Goal: Task Accomplishment & Management: Manage account settings

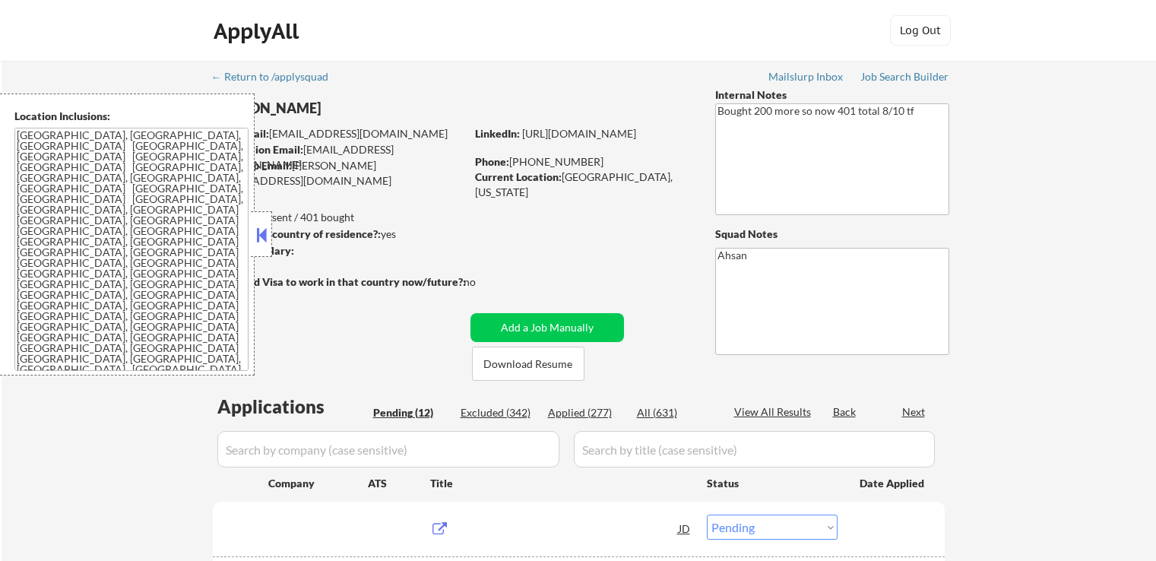
select select ""pending""
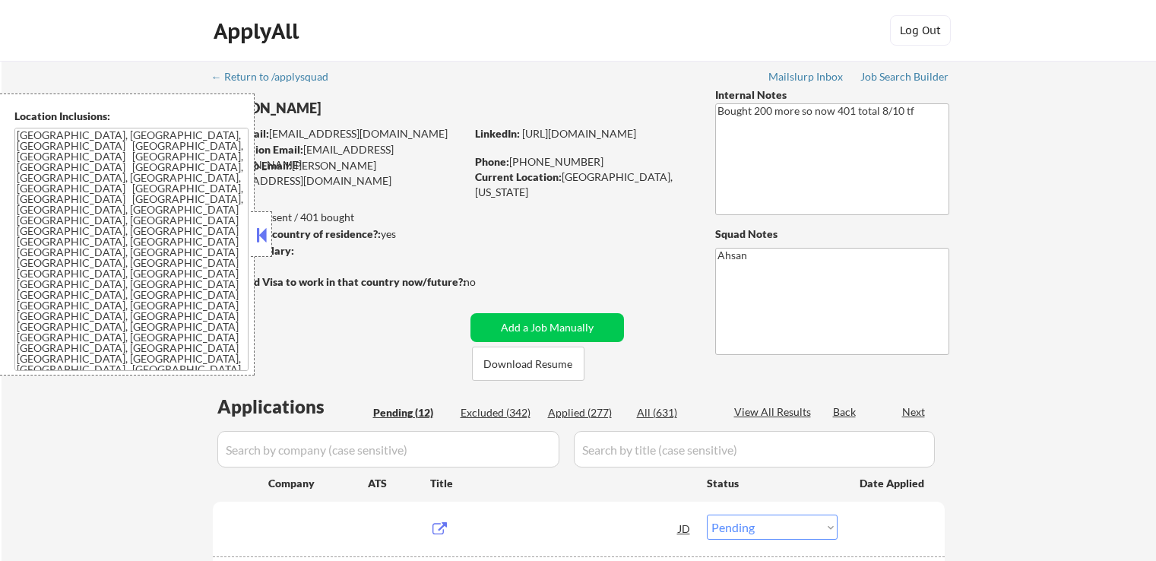
select select ""pending""
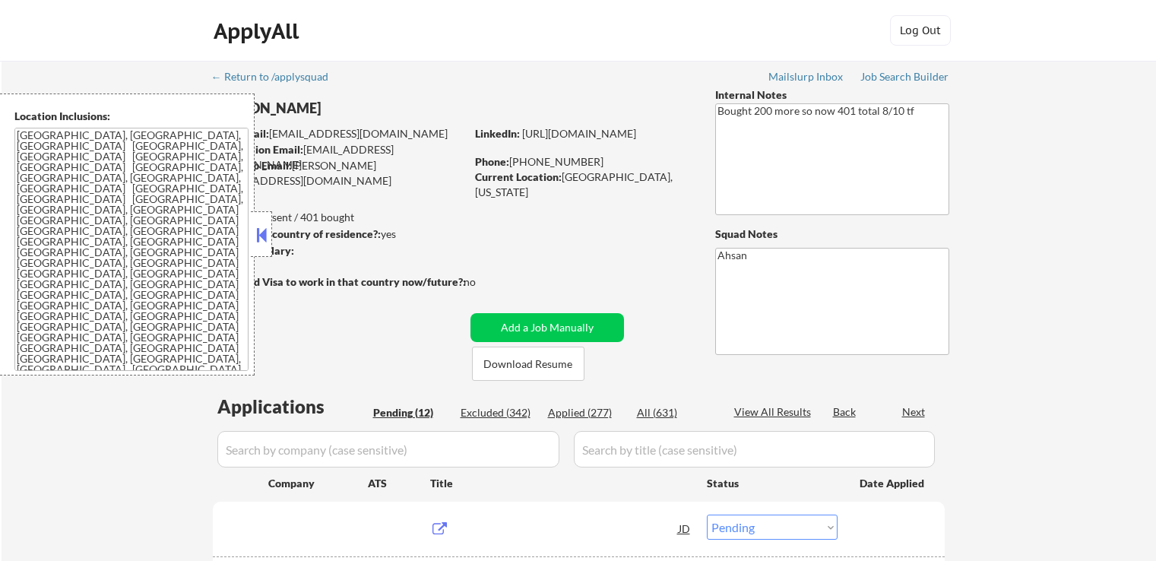
select select ""pending""
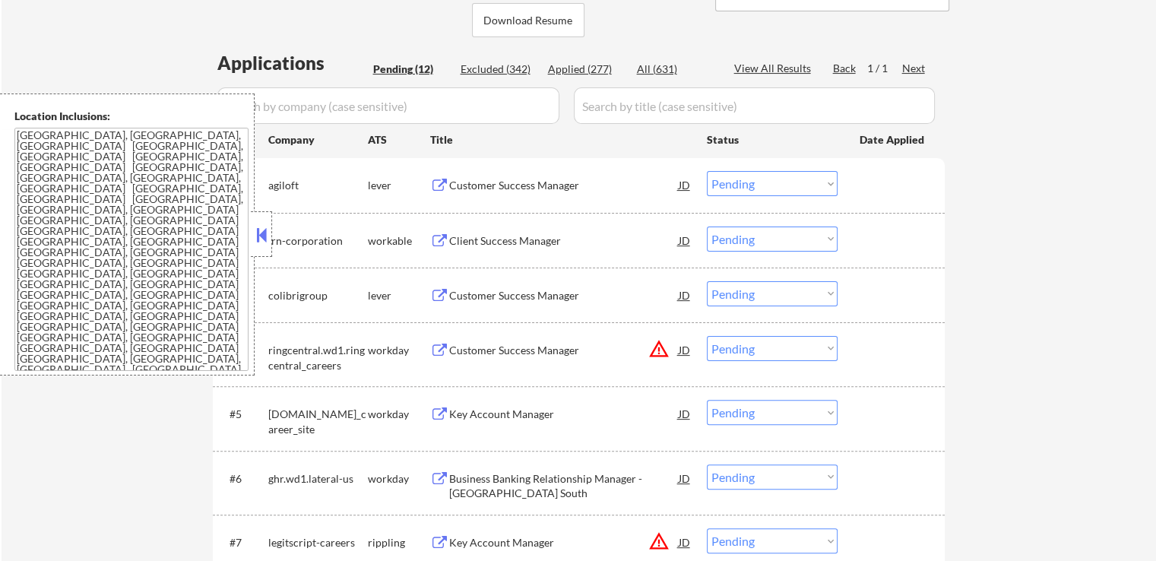
scroll to position [380, 0]
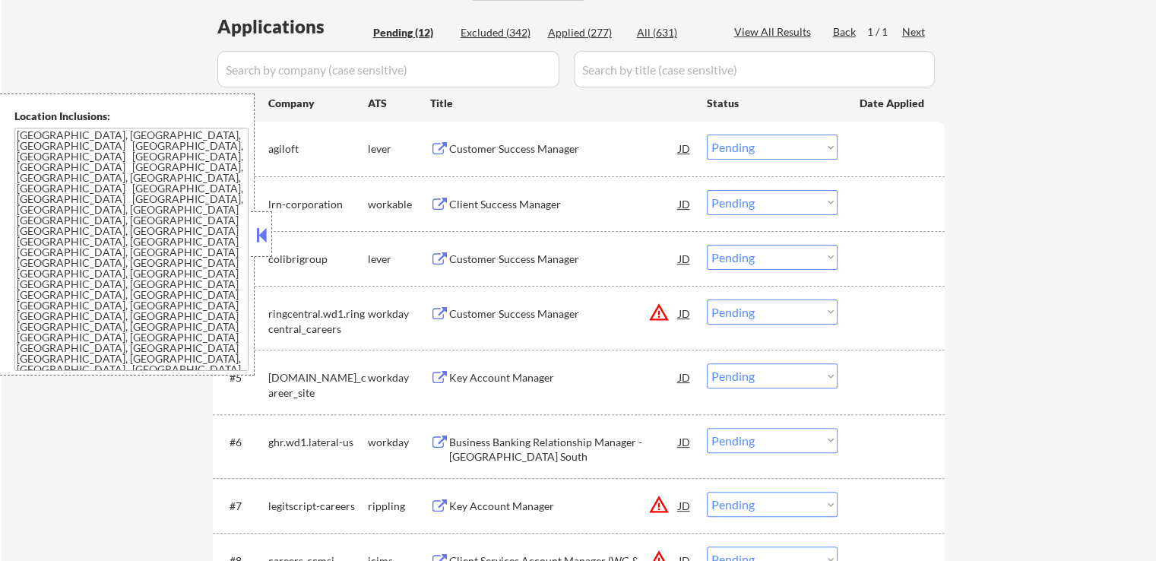
click at [444, 145] on button at bounding box center [439, 149] width 19 height 14
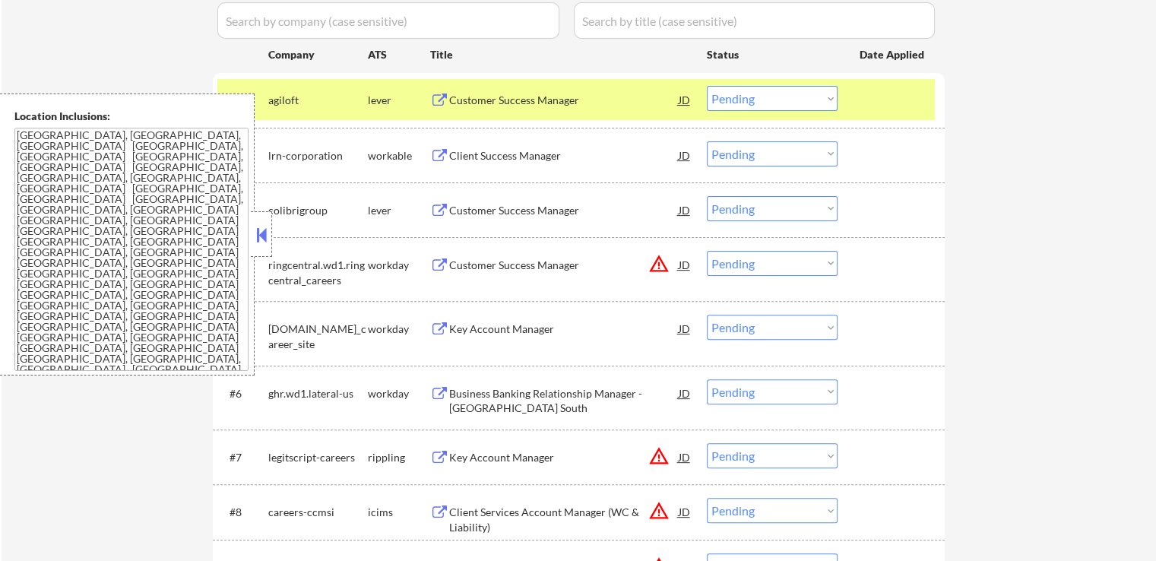
scroll to position [456, 0]
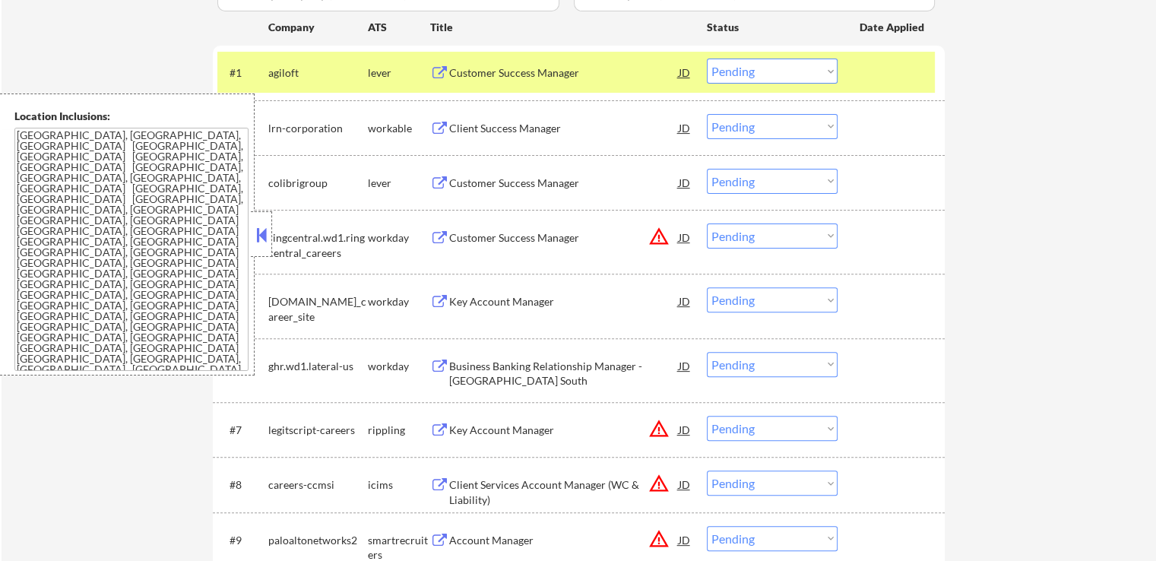
click at [447, 179] on button at bounding box center [439, 183] width 19 height 14
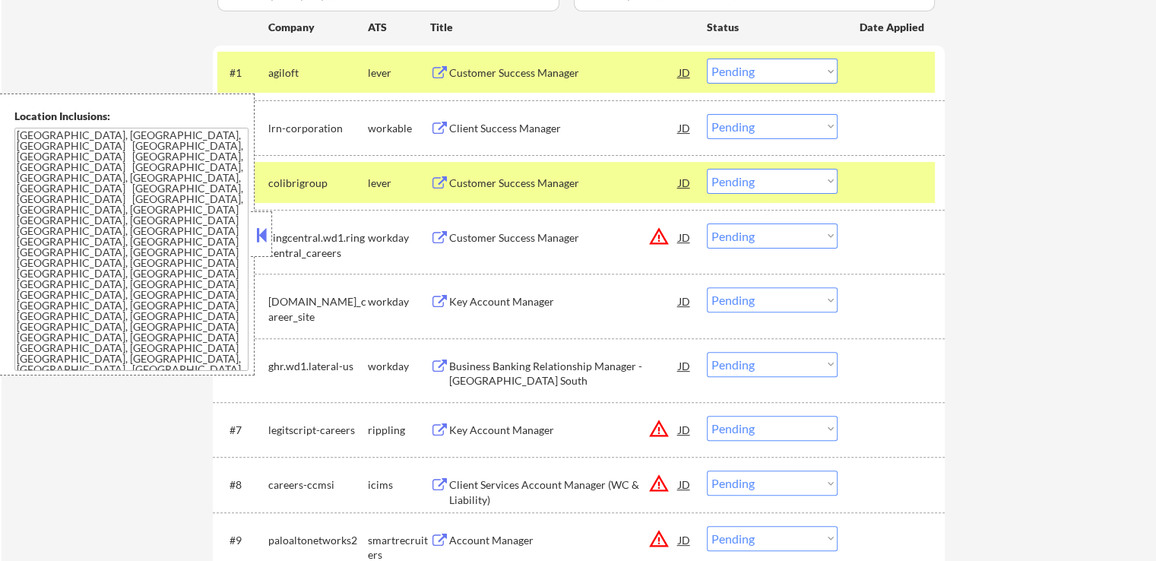
click at [757, 179] on select "Choose an option... Pending Applied Excluded (Questions) Excluded (Expired) Exc…" at bounding box center [772, 181] width 131 height 25
click at [707, 169] on select "Choose an option... Pending Applied Excluded (Questions) Excluded (Expired) Exc…" at bounding box center [772, 181] width 131 height 25
select select ""pending""
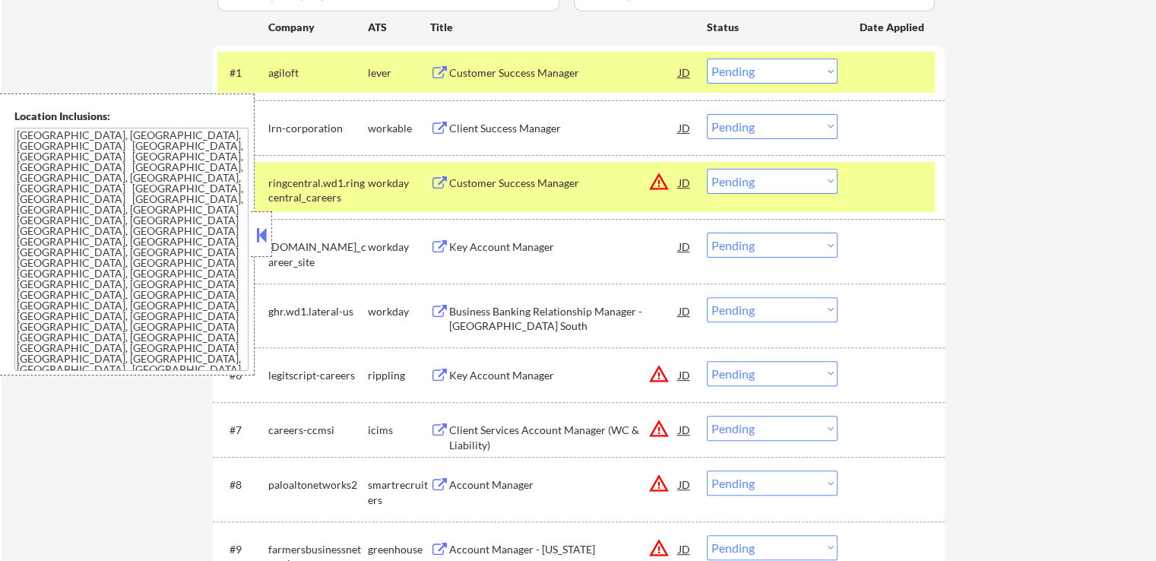
click at [772, 78] on select "Choose an option... Pending Applied Excluded (Questions) Excluded (Expired) Exc…" at bounding box center [772, 71] width 131 height 25
click at [707, 59] on select "Choose an option... Pending Applied Excluded (Questions) Excluded (Expired) Exc…" at bounding box center [772, 71] width 131 height 25
select select ""pending""
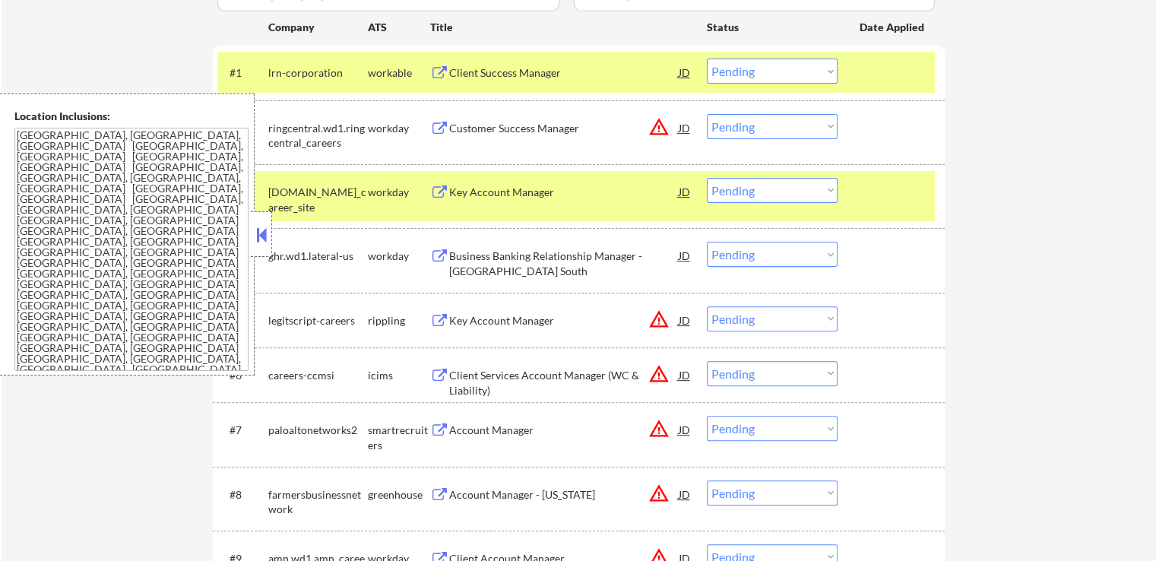
click at [996, 215] on div "← Return to /applysquad Mailslurp Inbox Job Search Builder [PERSON_NAME] User E…" at bounding box center [579, 161] width 1154 height 1112
click at [904, 313] on div at bounding box center [893, 319] width 67 height 27
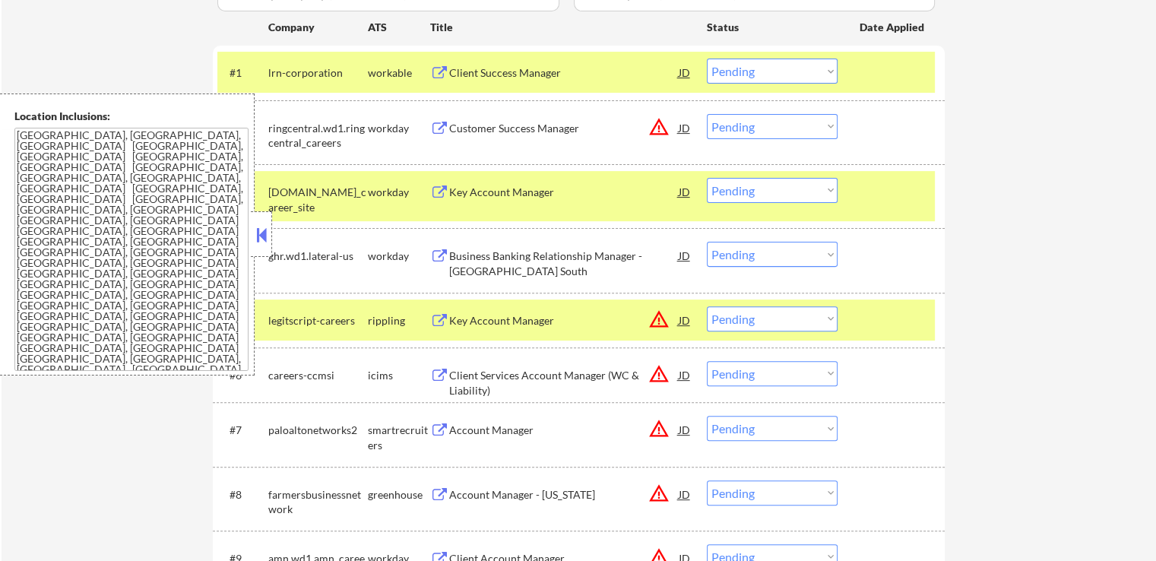
scroll to position [380, 0]
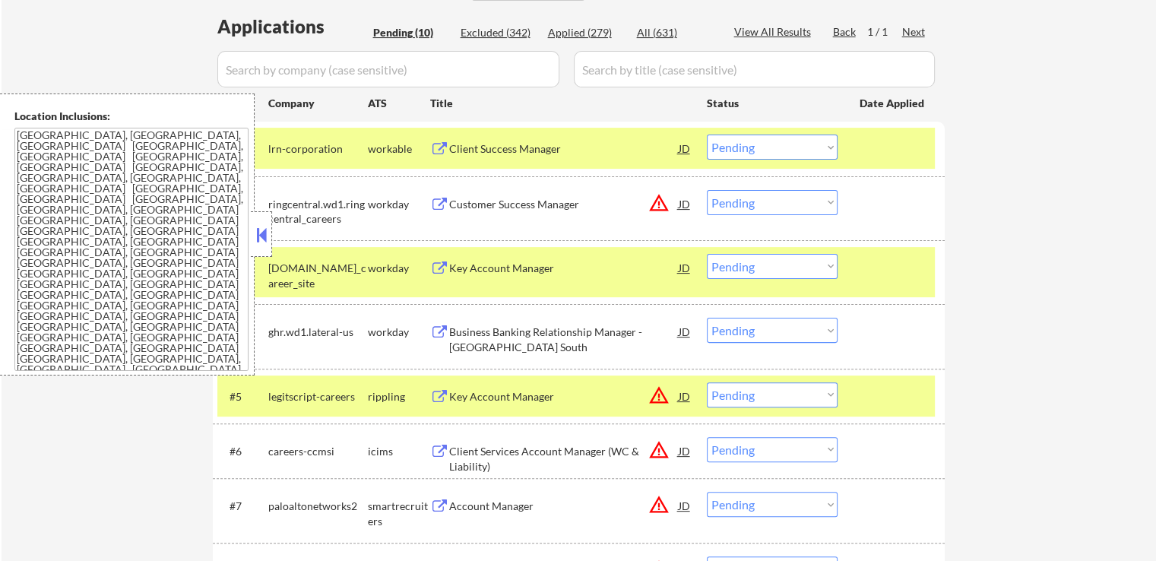
drag, startPoint x: 936, startPoint y: 260, endPoint x: 926, endPoint y: 259, distance: 10.7
click at [936, 259] on div "#3 [DOMAIN_NAME]_career_site workday Key Account Manager JD warning_amber Choos…" at bounding box center [579, 272] width 732 height 64
click at [431, 147] on button at bounding box center [439, 149] width 19 height 14
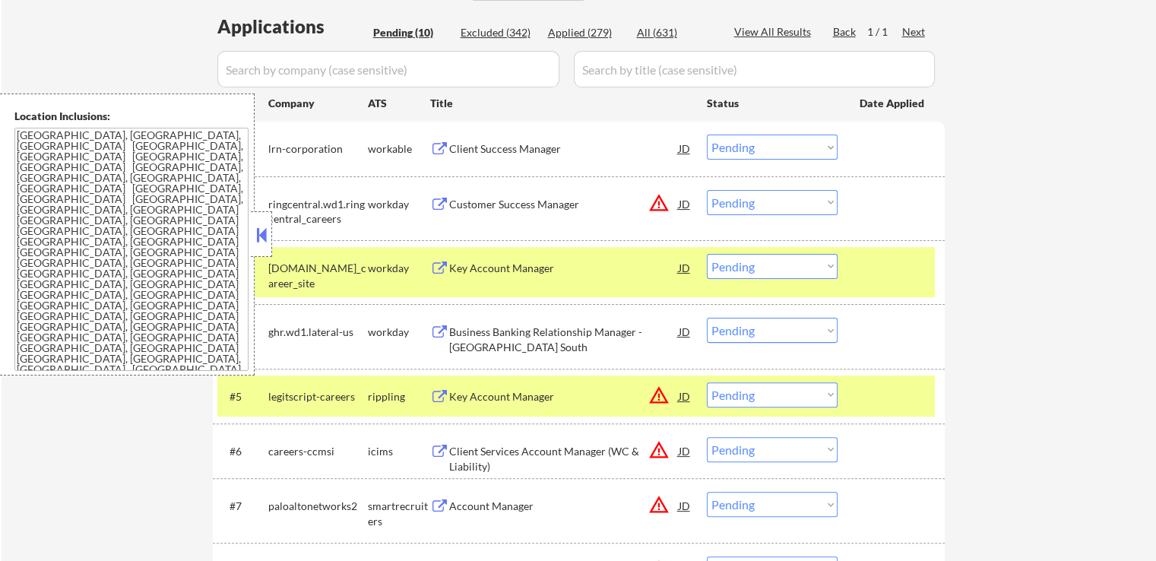
click at [763, 269] on select "Choose an option... Pending Applied Excluded (Questions) Excluded (Expired) Exc…" at bounding box center [772, 266] width 131 height 25
click at [707, 254] on select "Choose an option... Pending Applied Excluded (Questions) Excluded (Expired) Exc…" at bounding box center [772, 266] width 131 height 25
select select ""pending""
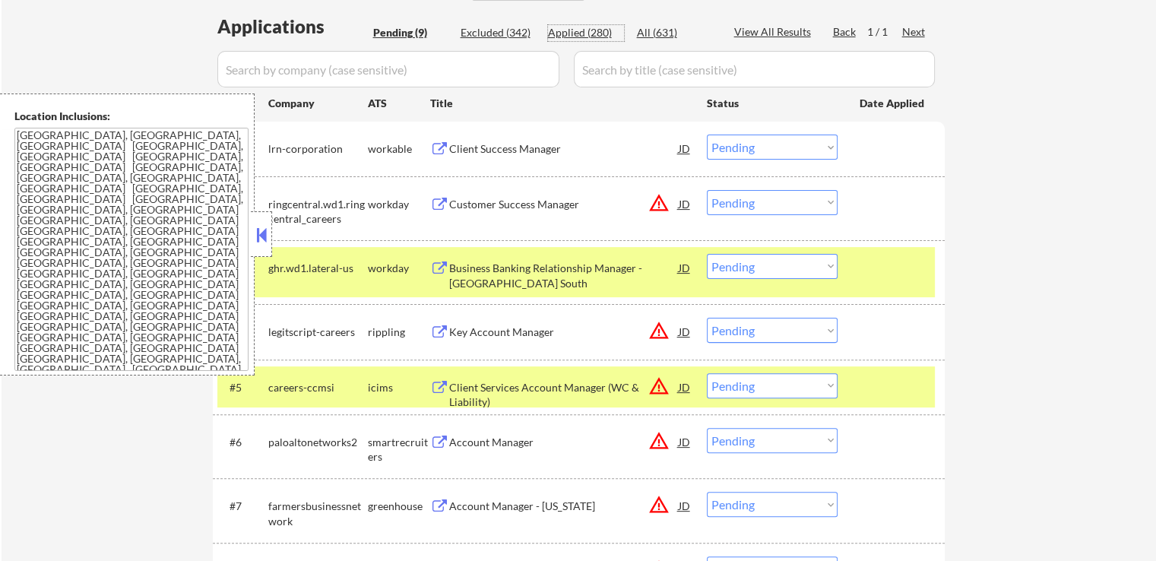
click at [584, 33] on div "Applied (280)" at bounding box center [586, 32] width 76 height 15
select select ""applied""
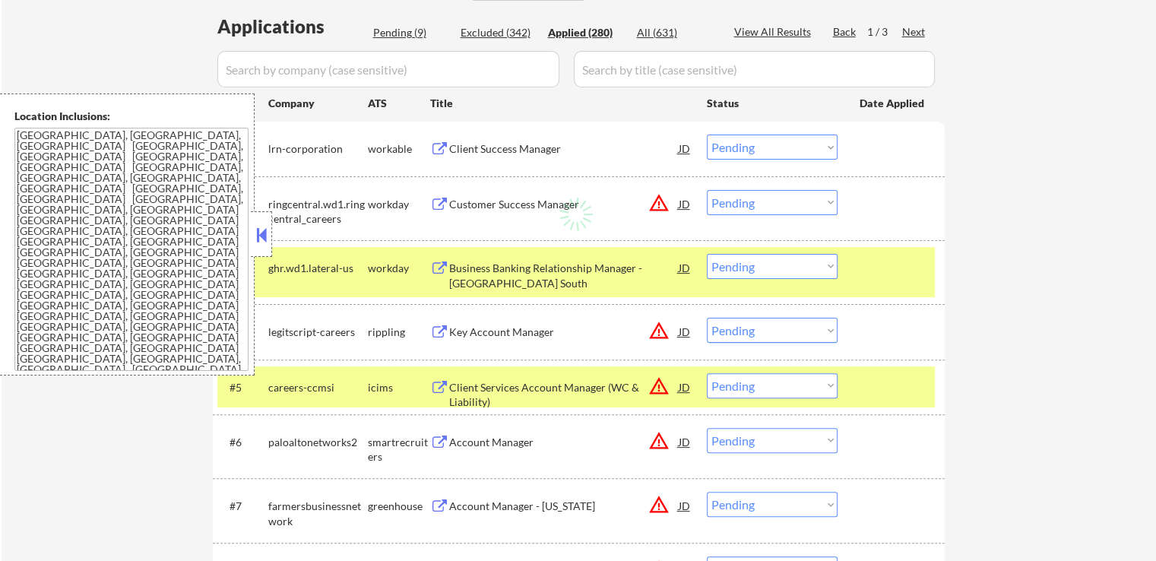
select select ""applied""
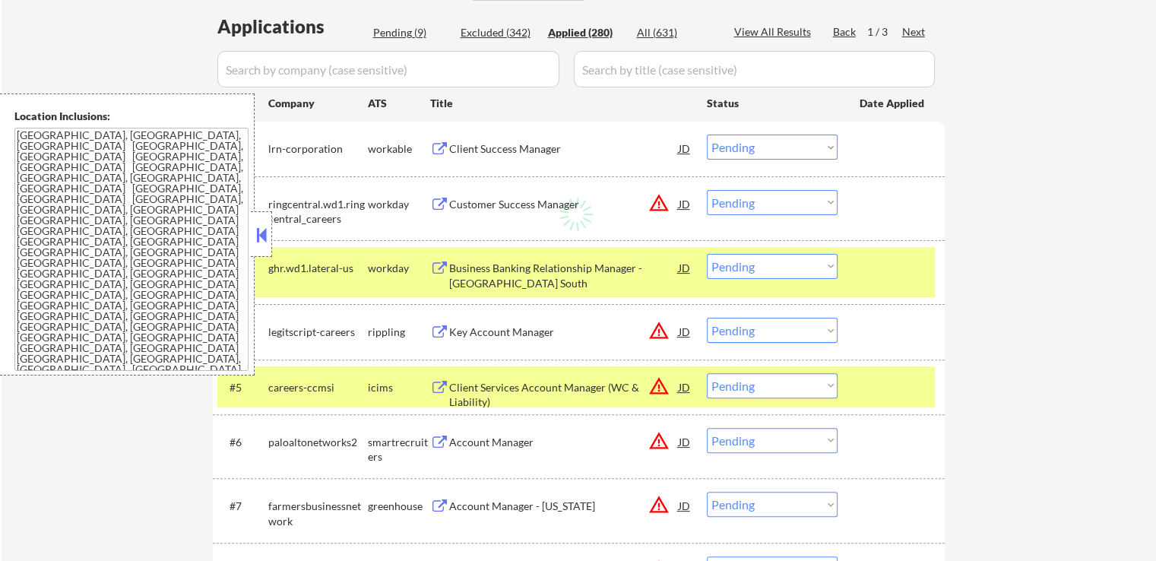
select select ""applied""
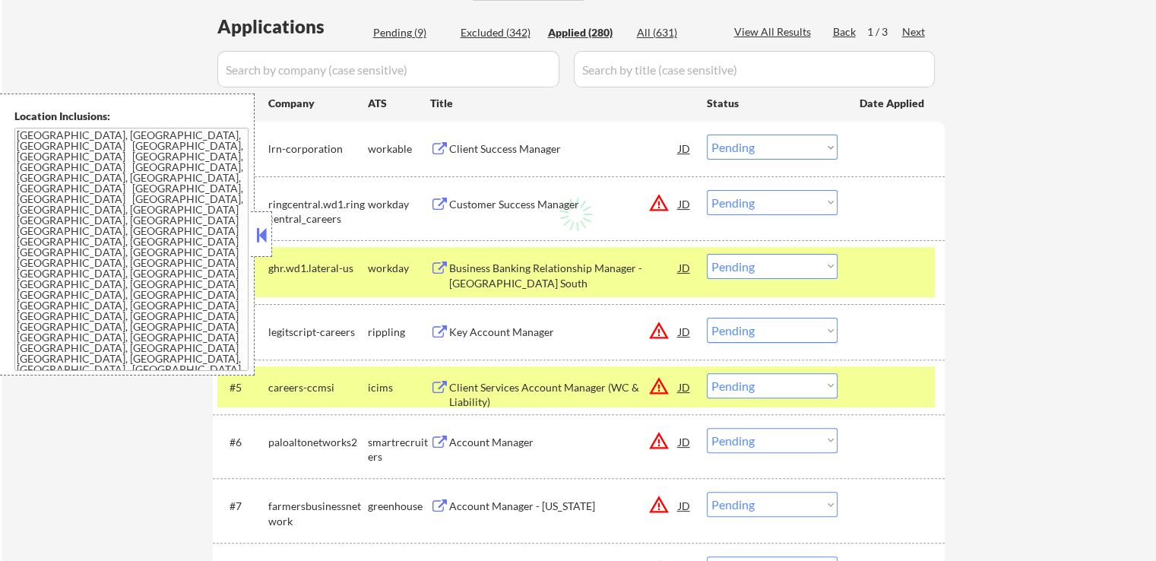
select select ""applied""
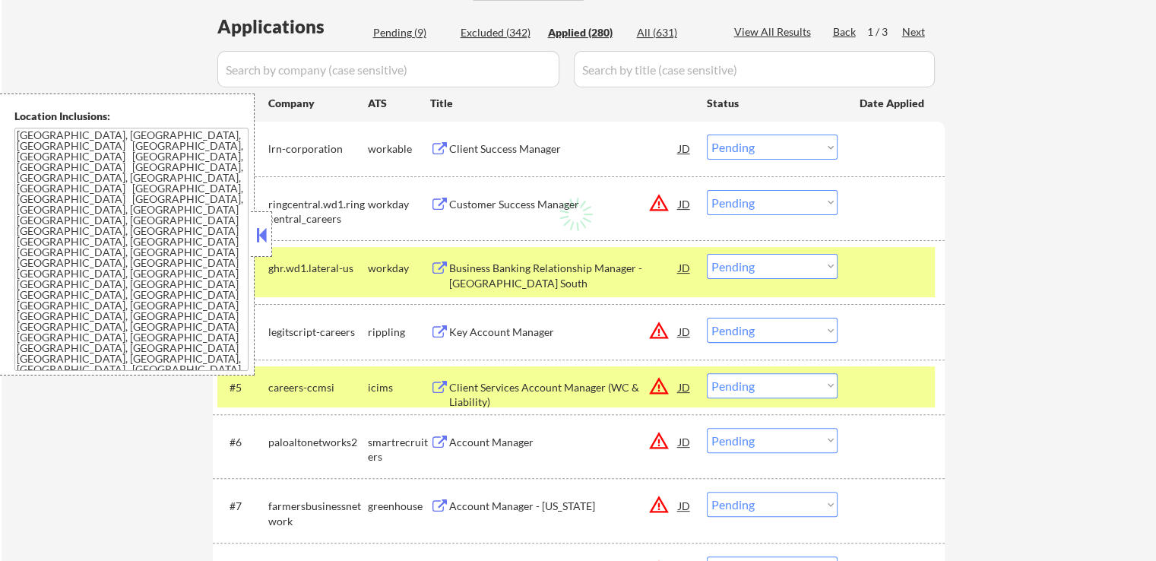
select select ""applied""
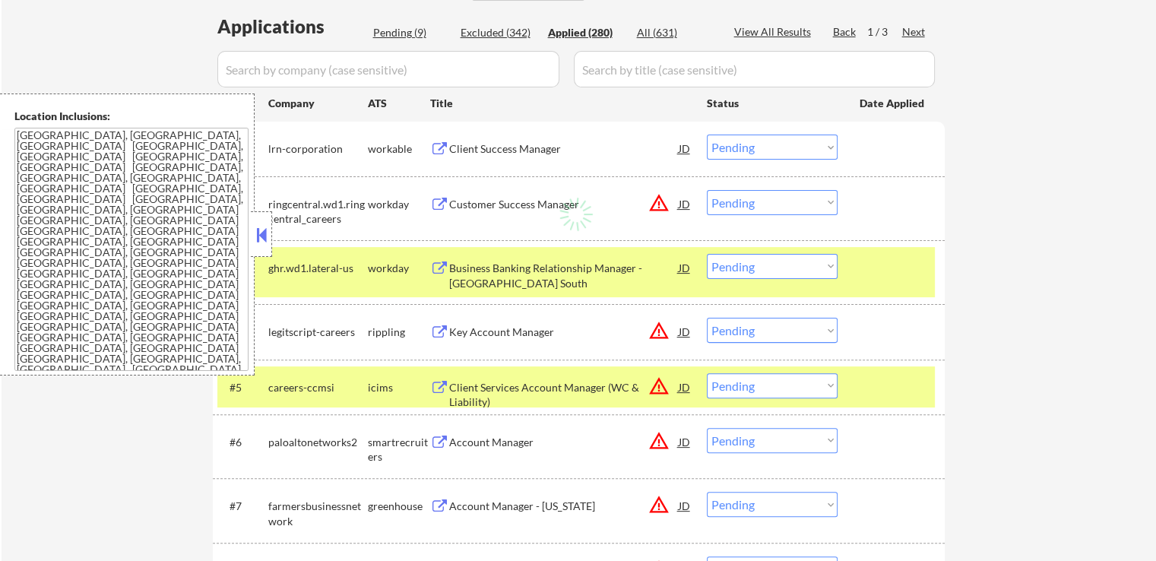
select select ""applied""
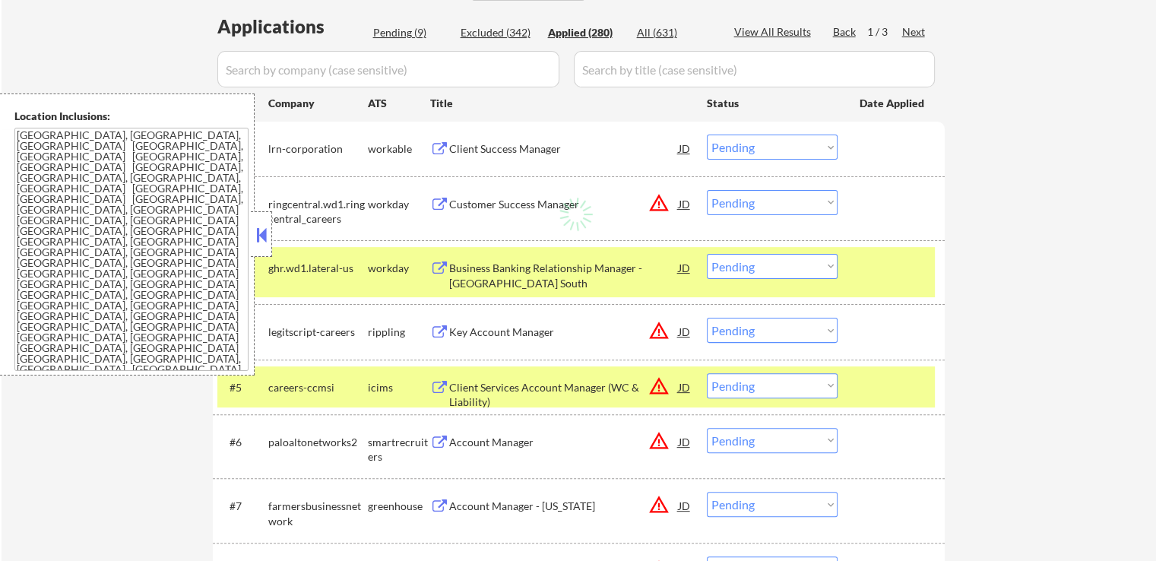
select select ""applied""
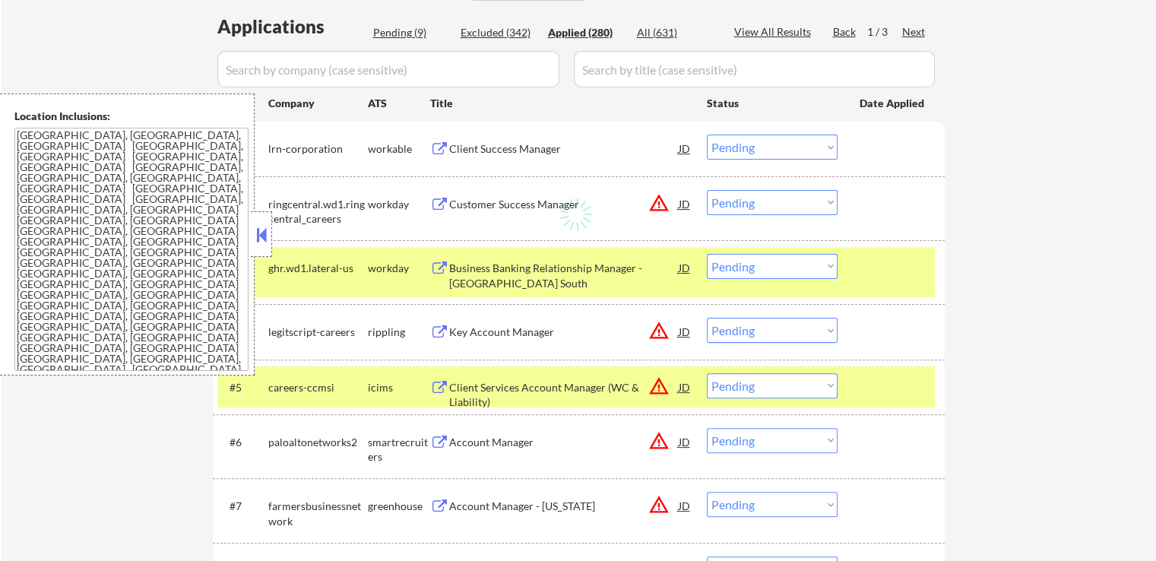
select select ""applied""
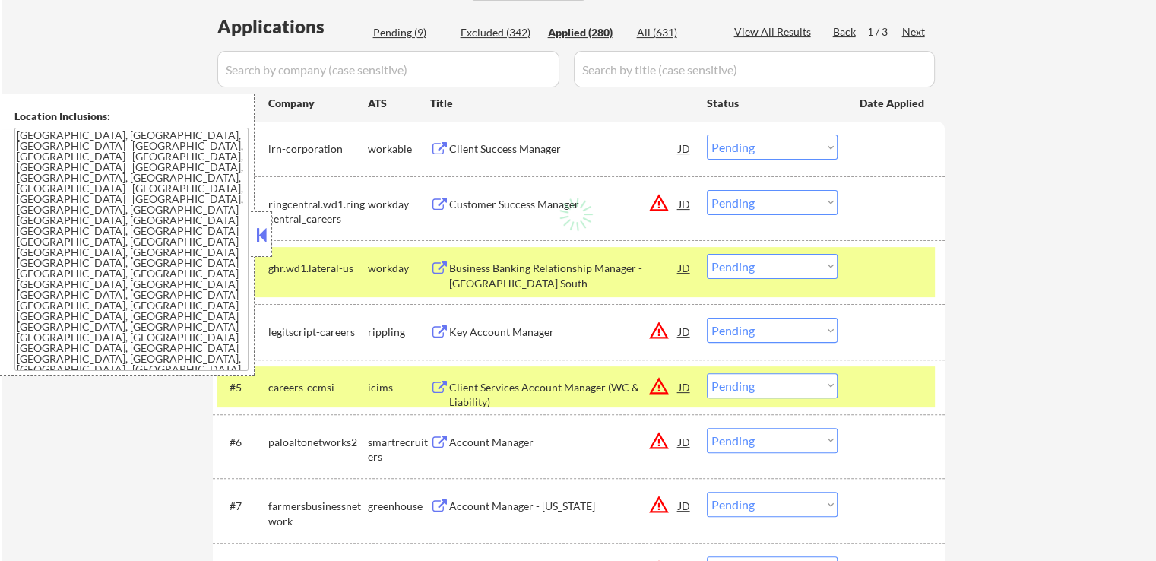
select select ""applied""
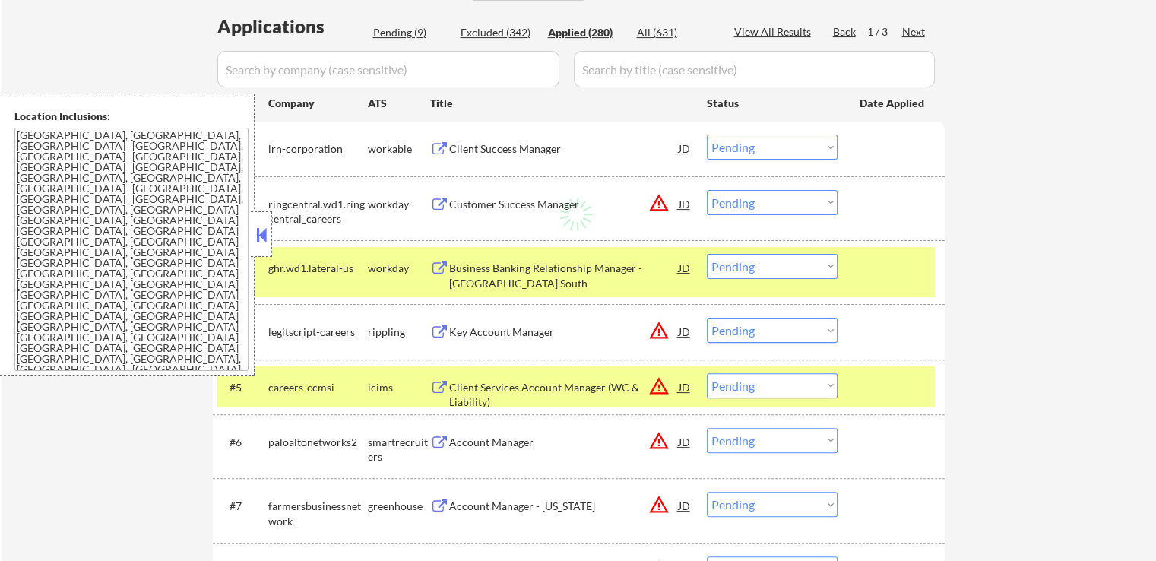
select select ""applied""
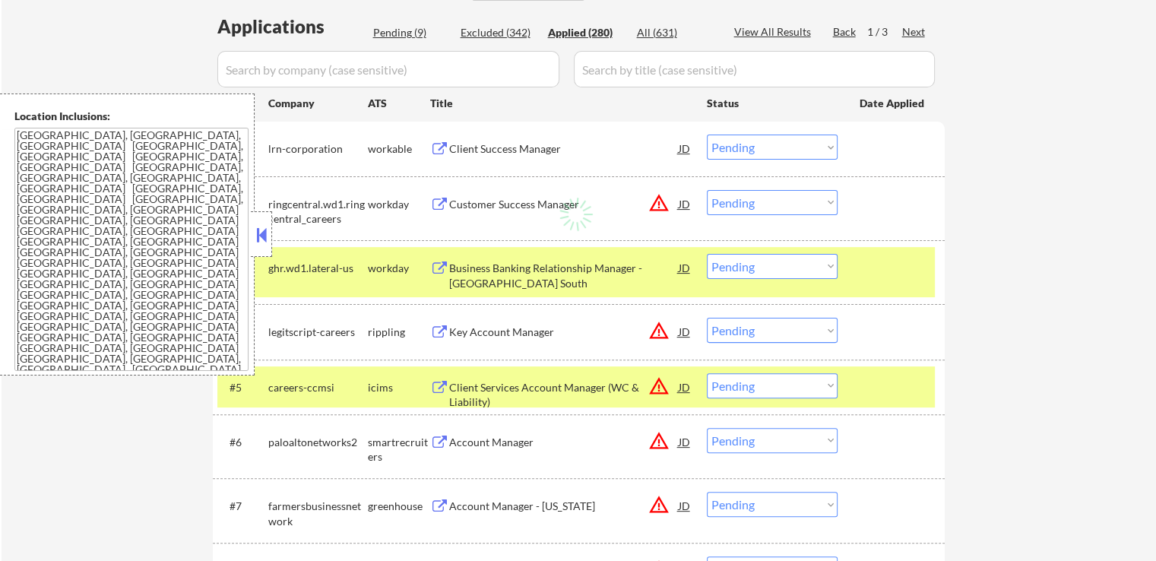
select select ""applied""
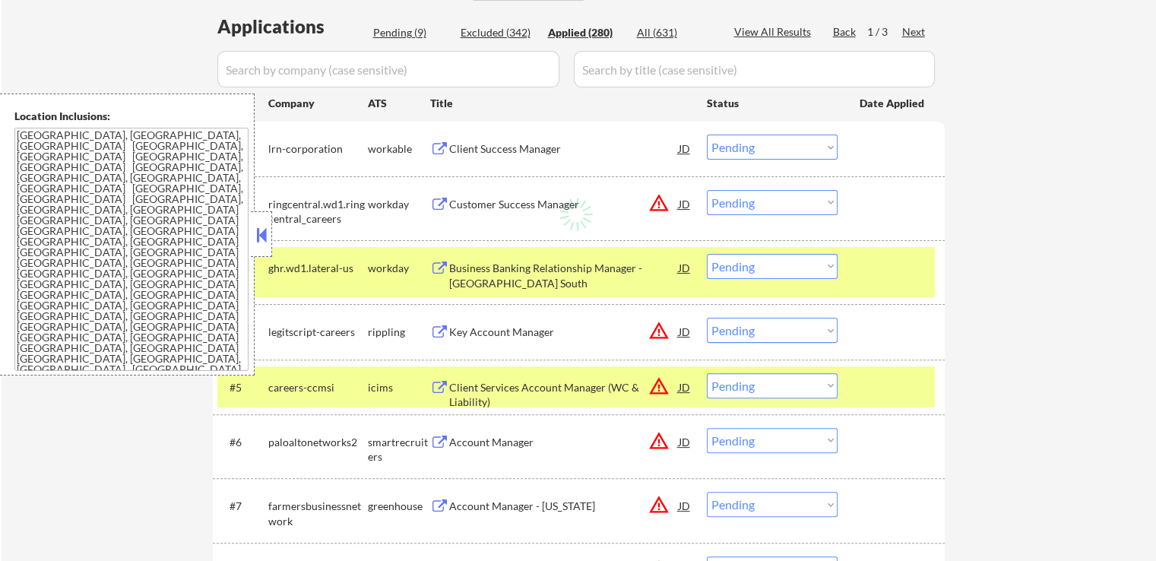
select select ""applied""
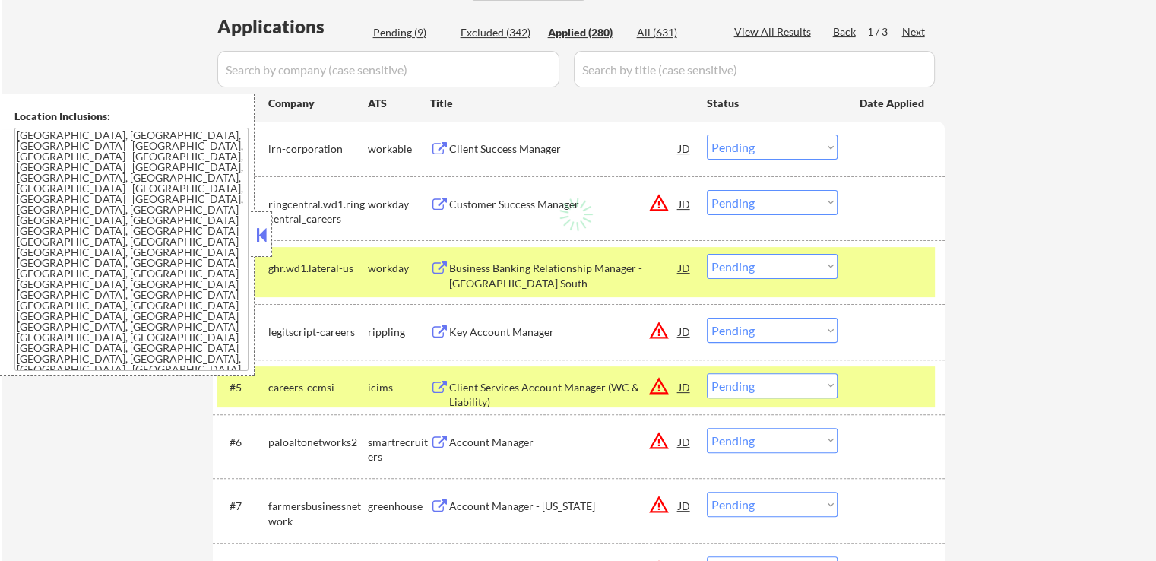
select select ""applied""
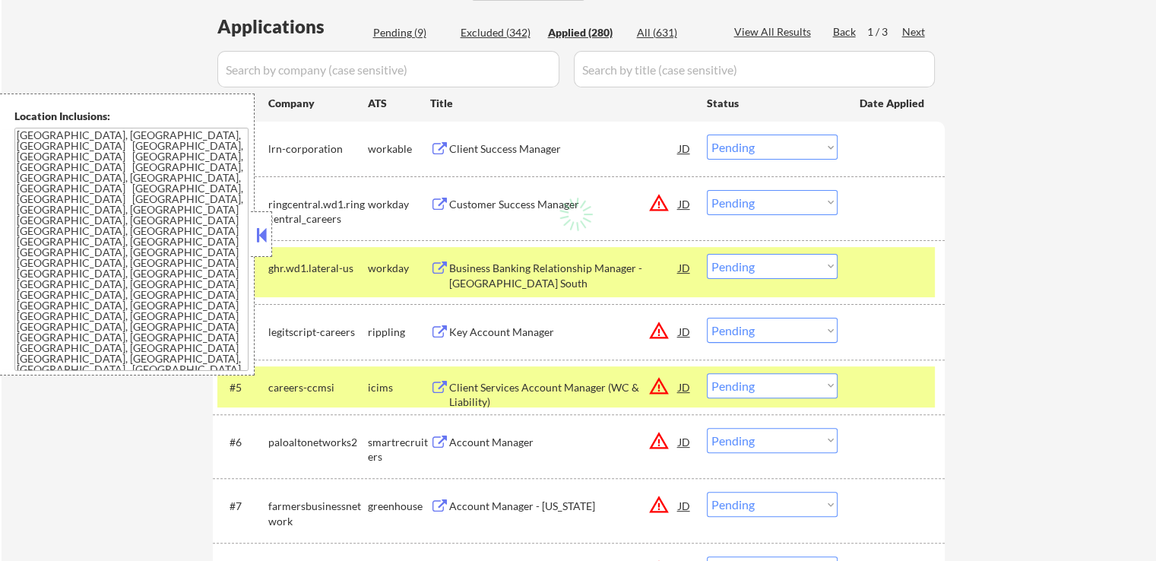
select select ""applied""
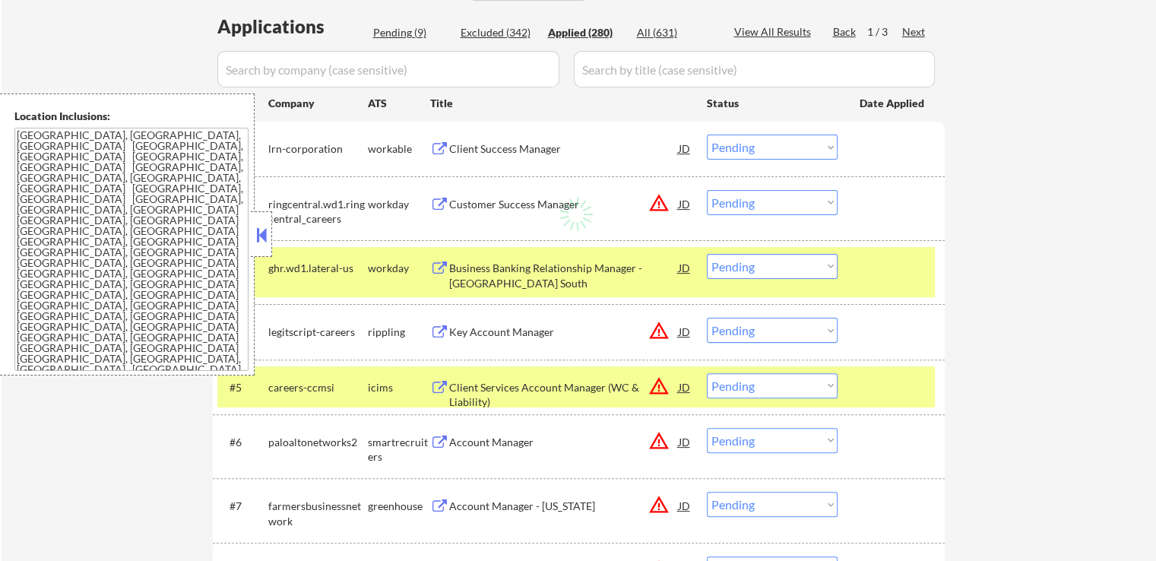
select select ""applied""
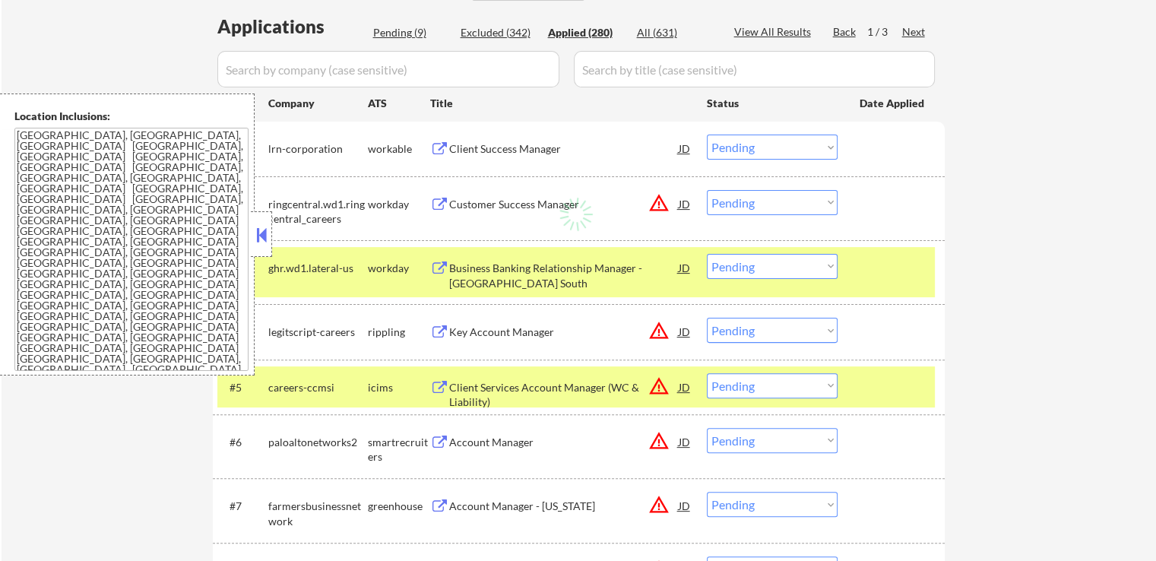
select select ""applied""
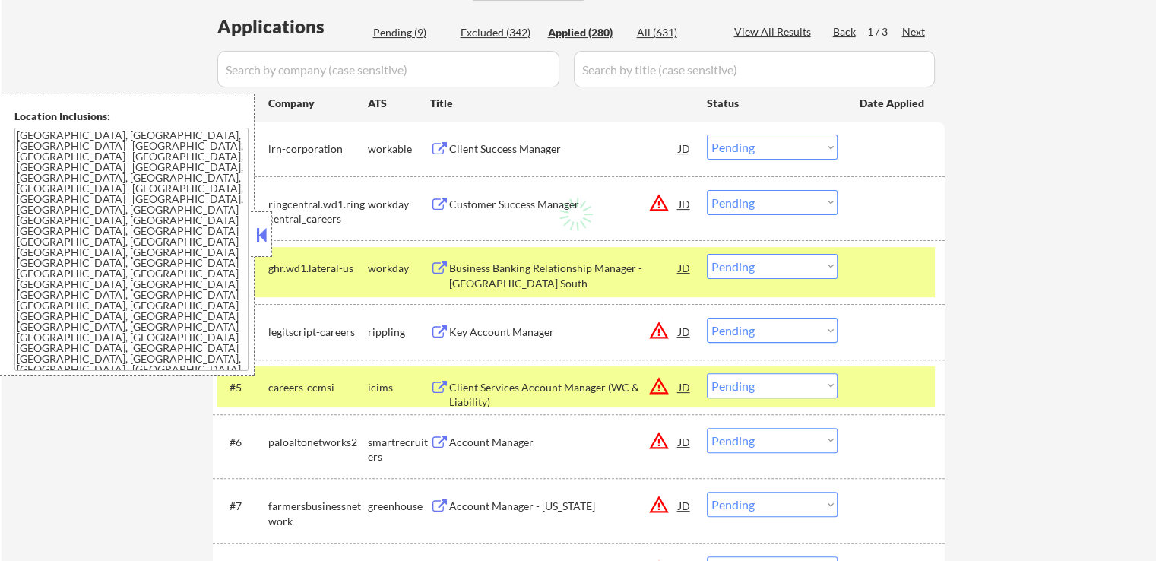
select select ""applied""
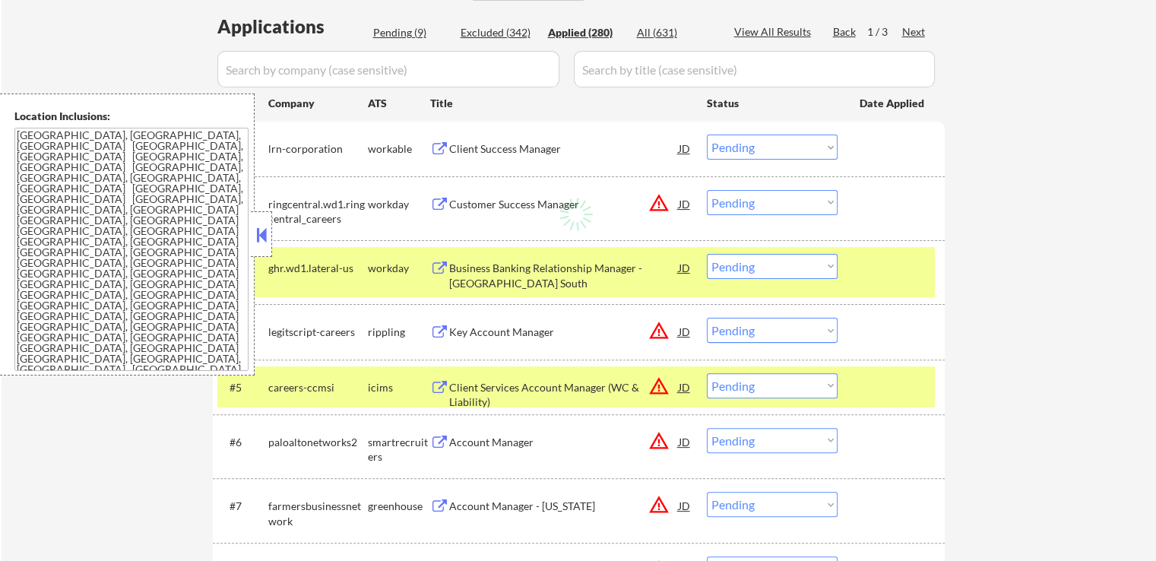
select select ""applied""
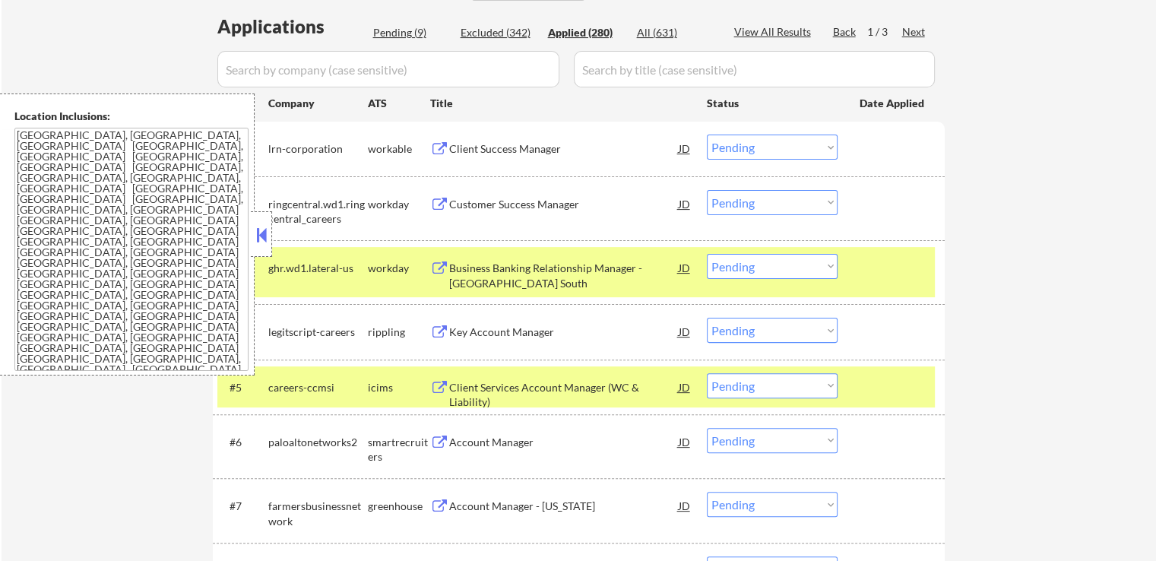
select select ""applied""
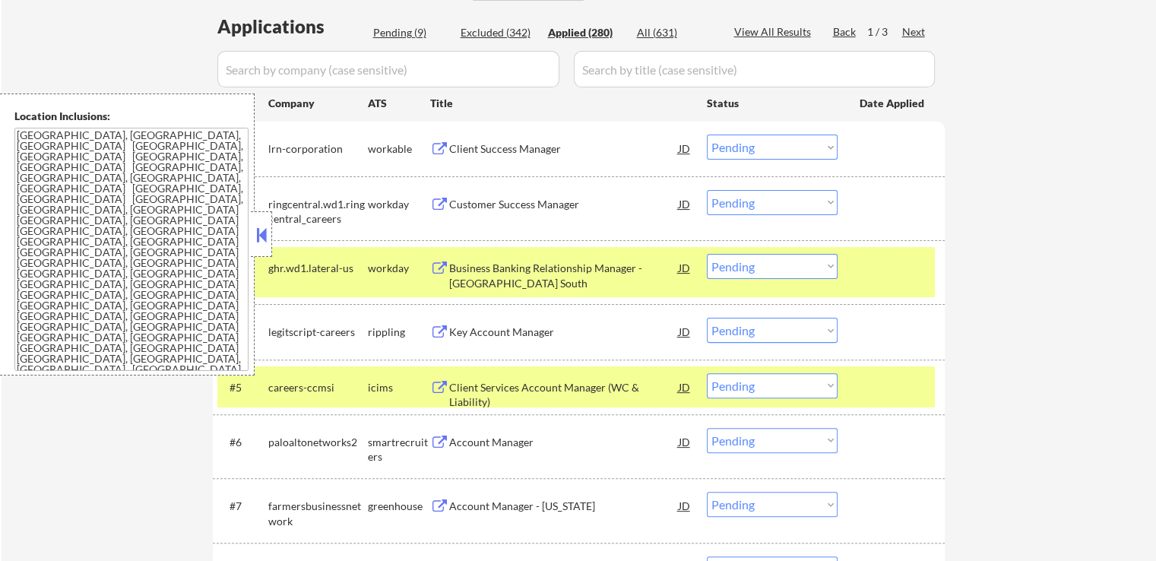
select select ""applied""
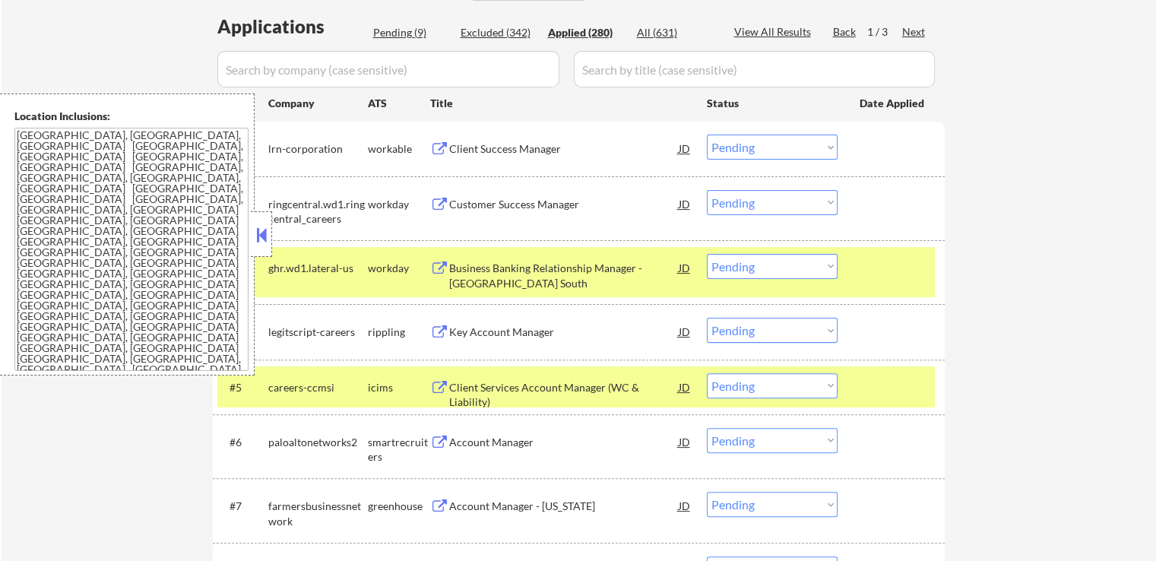
select select ""applied""
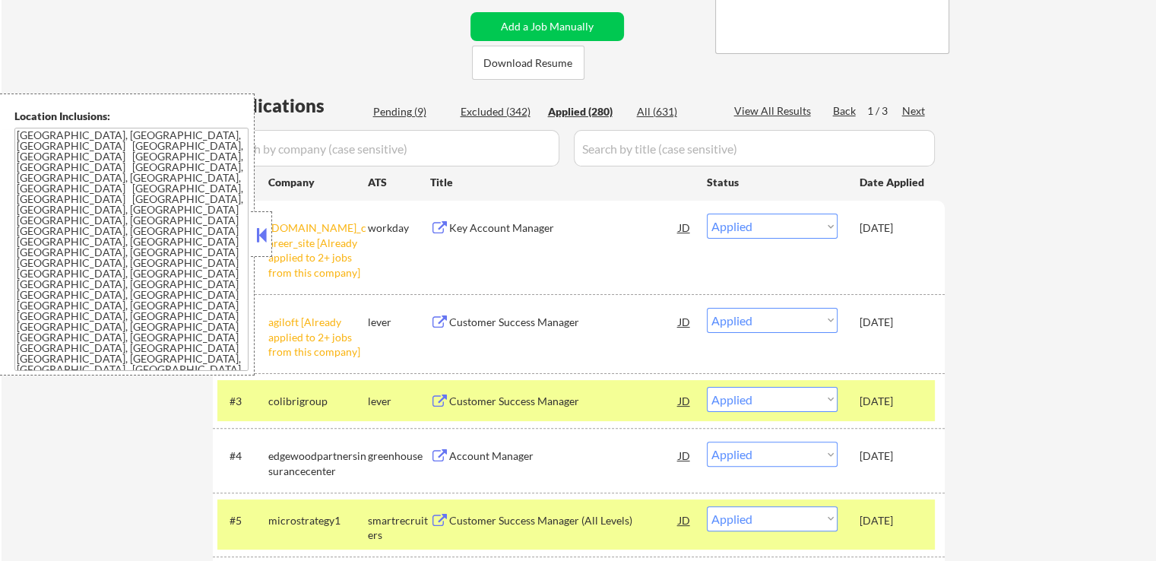
scroll to position [304, 0]
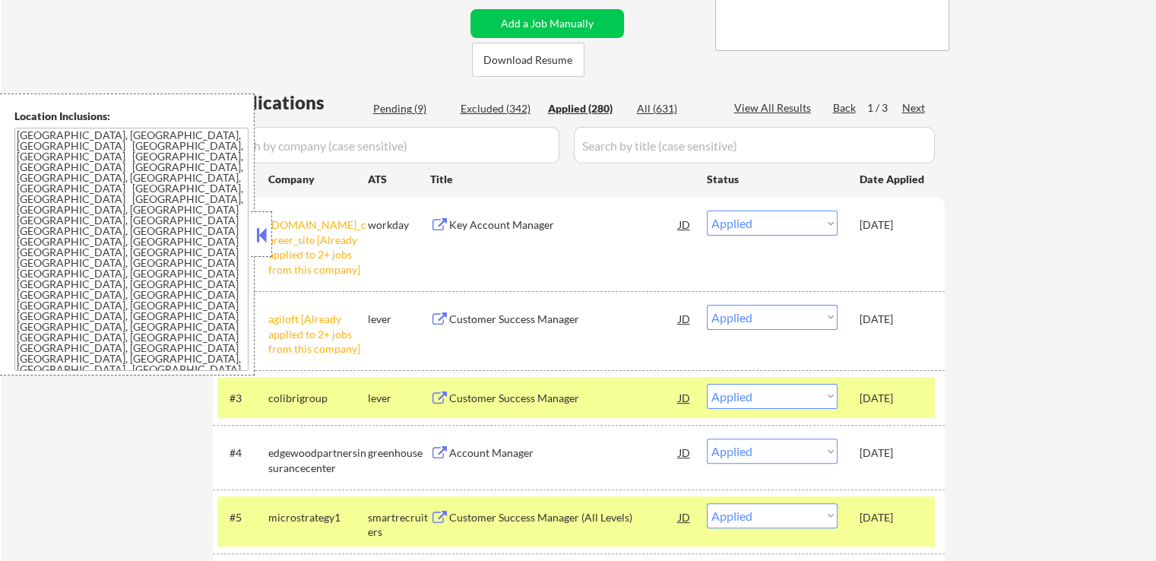
click at [435, 223] on button at bounding box center [439, 225] width 19 height 14
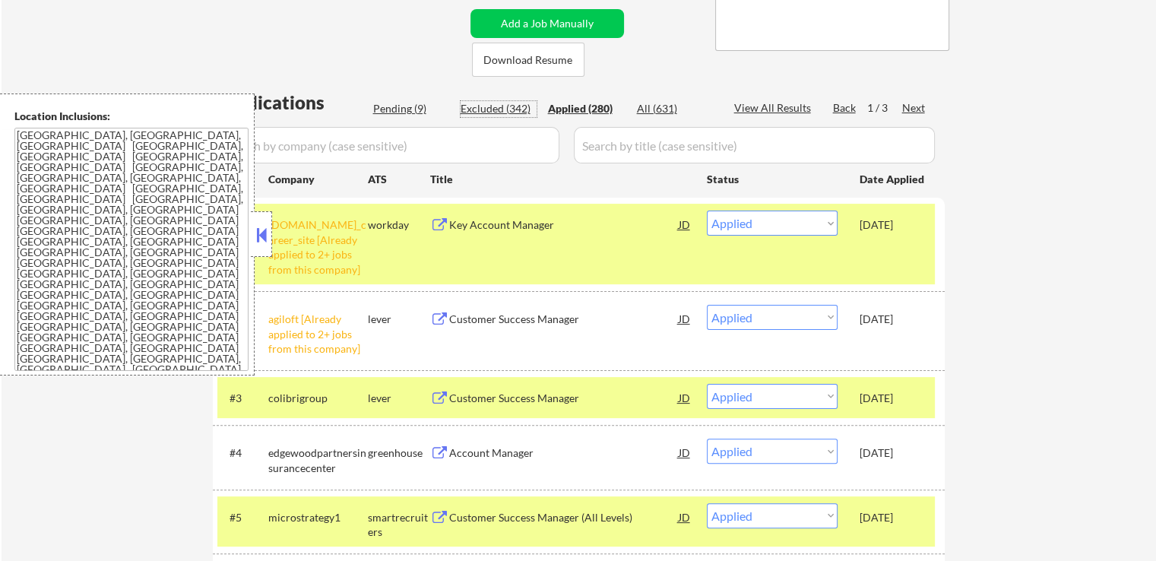
drag, startPoint x: 489, startPoint y: 111, endPoint x: 395, endPoint y: 138, distance: 98.1
click at [399, 102] on div "Pending (9)" at bounding box center [411, 108] width 76 height 15
select select ""pending""
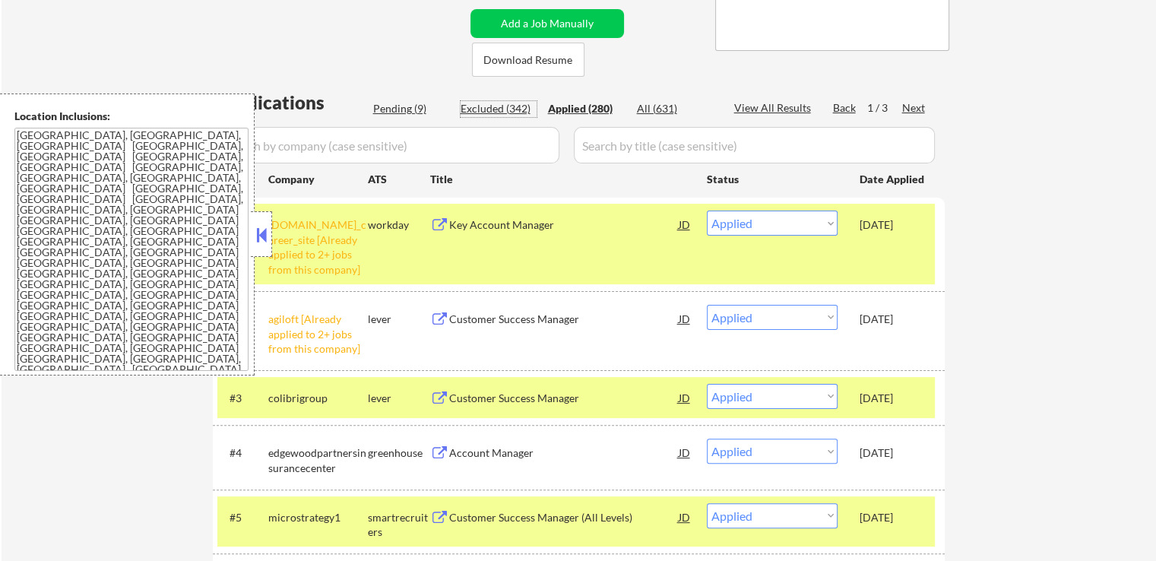
select select ""pending""
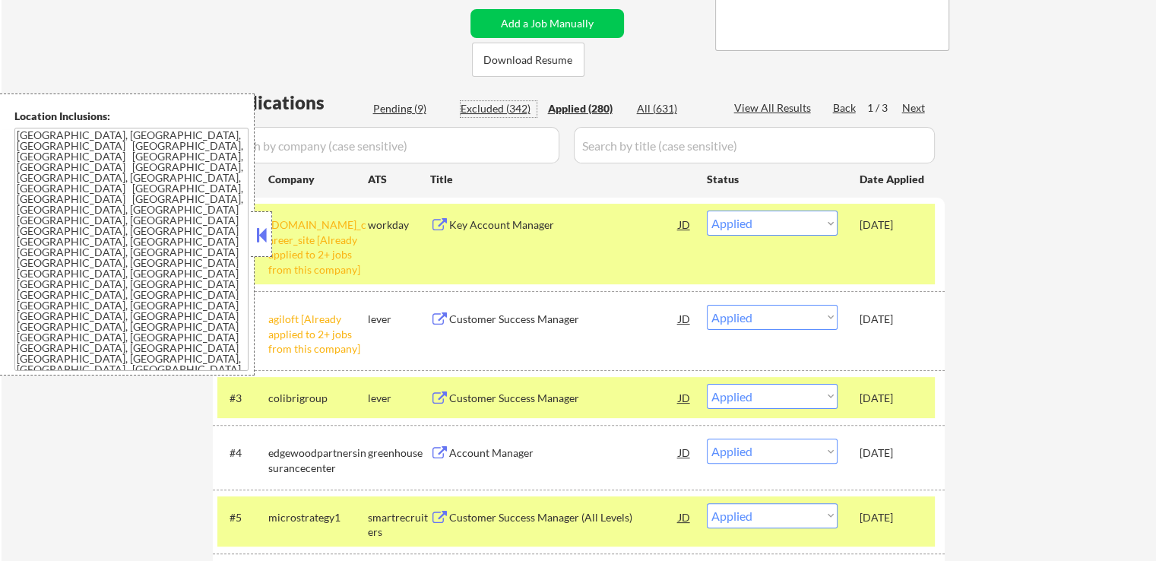
select select ""pending""
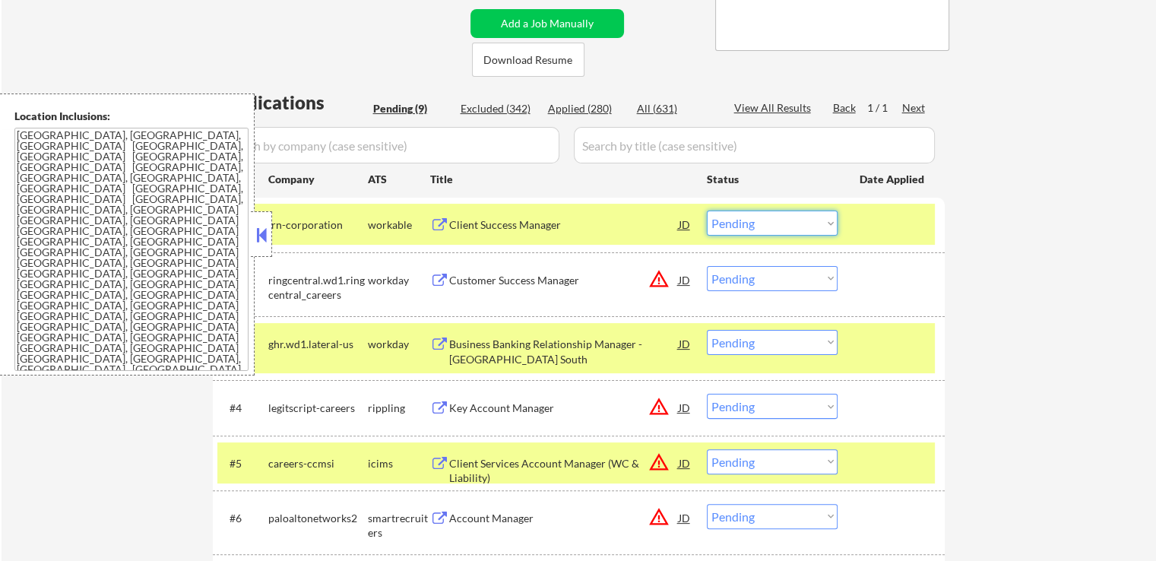
click at [757, 220] on select "Choose an option... Pending Applied Excluded (Questions) Excluded (Expired) Exc…" at bounding box center [772, 223] width 131 height 25
click at [707, 211] on select "Choose an option... Pending Applied Excluded (Questions) Excluded (Expired) Exc…" at bounding box center [772, 223] width 131 height 25
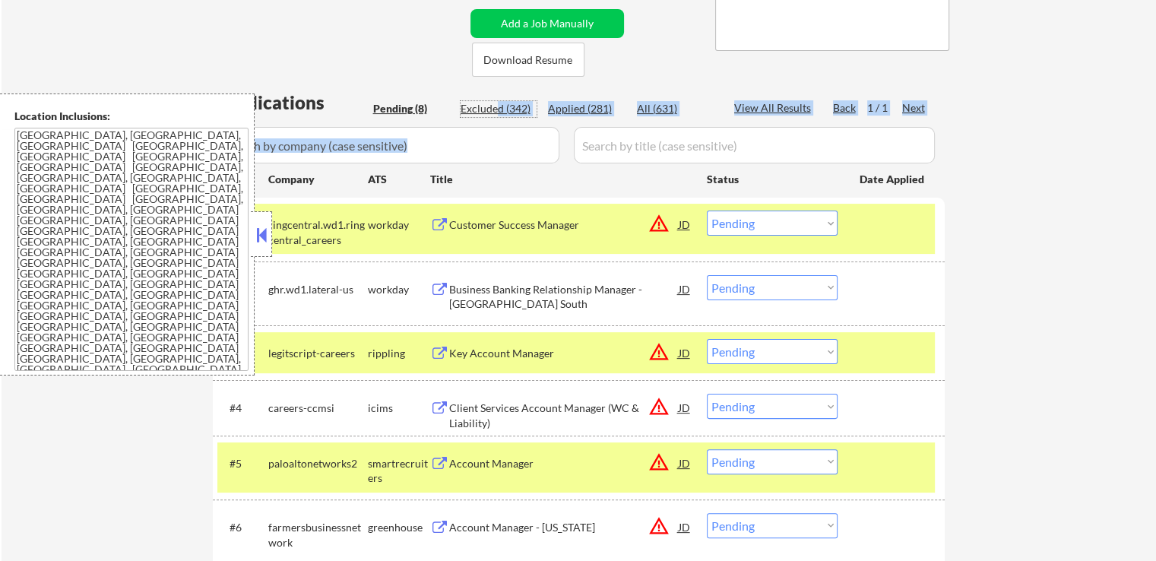
drag, startPoint x: 496, startPoint y: 112, endPoint x: 599, endPoint y: 132, distance: 105.4
click at [599, 132] on div "Applications Pending (8) Excluded (342) Applied (281) All (631) View All Result…" at bounding box center [579, 405] width 732 height 631
click at [578, 113] on div "Applied (281)" at bounding box center [586, 108] width 76 height 15
select select ""applied""
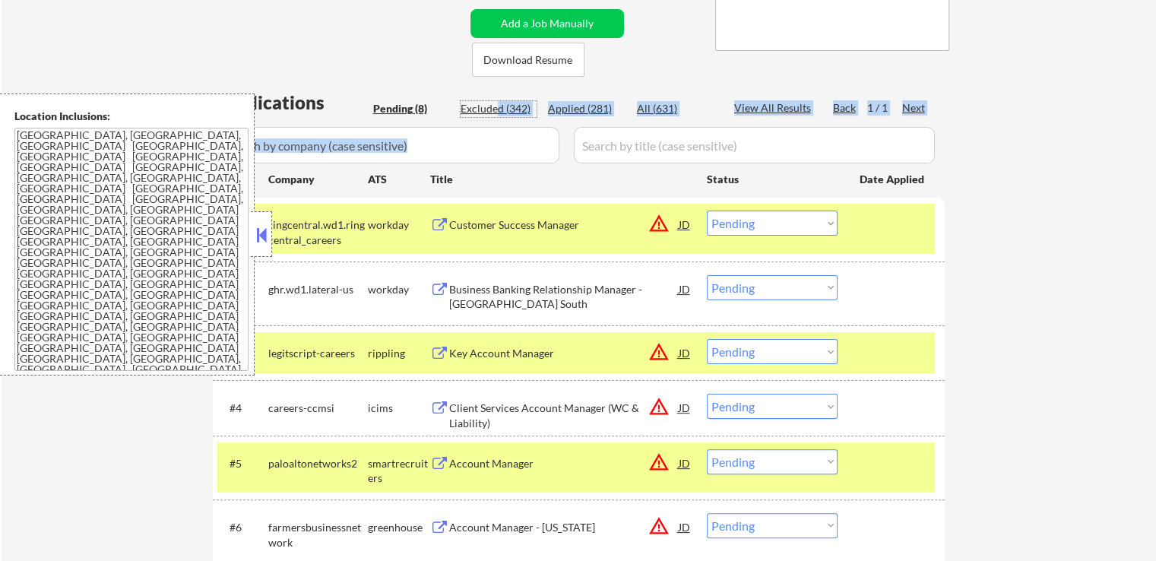
select select ""applied""
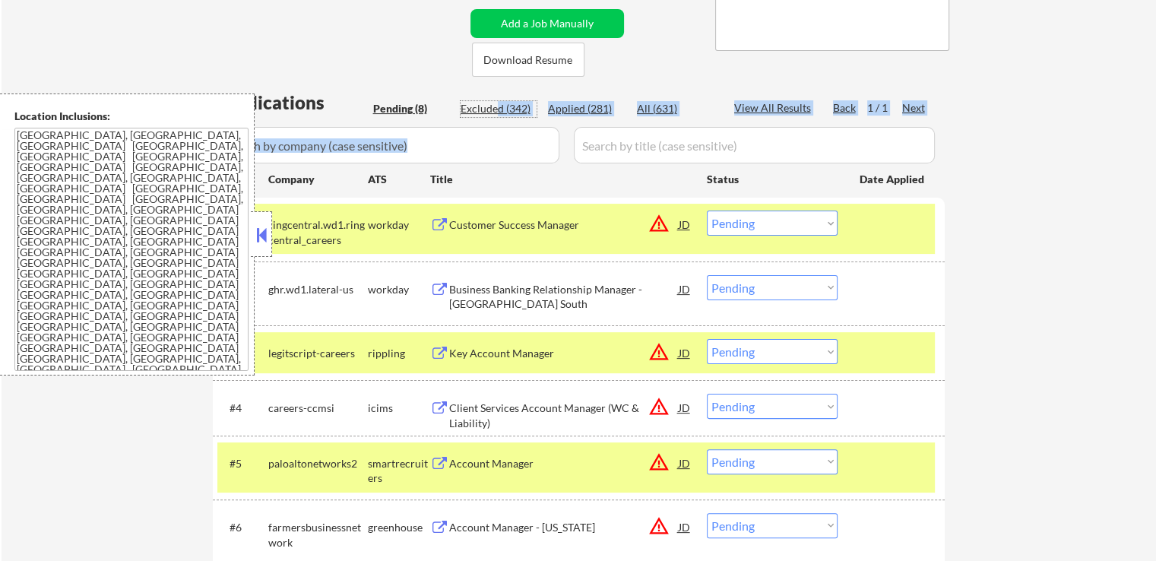
select select ""applied""
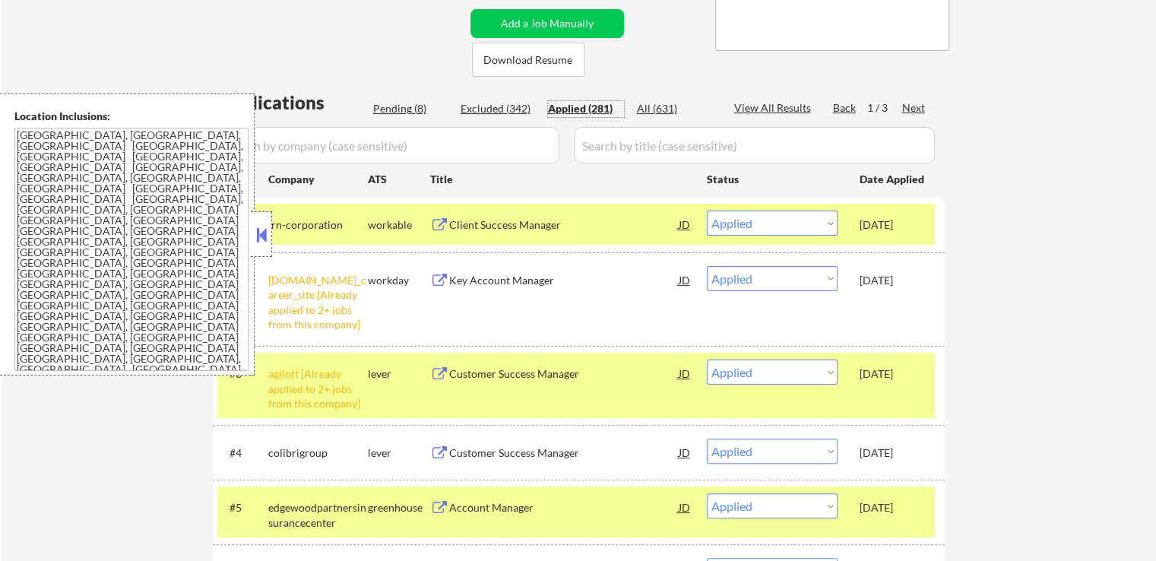
click at [807, 277] on select "Choose an option... Pending Applied Excluded (Questions) Excluded (Expired) Exc…" at bounding box center [772, 278] width 131 height 25
click at [707, 266] on select "Choose an option... Pending Applied Excluded (Questions) Excluded (Expired) Exc…" at bounding box center [772, 278] width 131 height 25
select select ""applied""
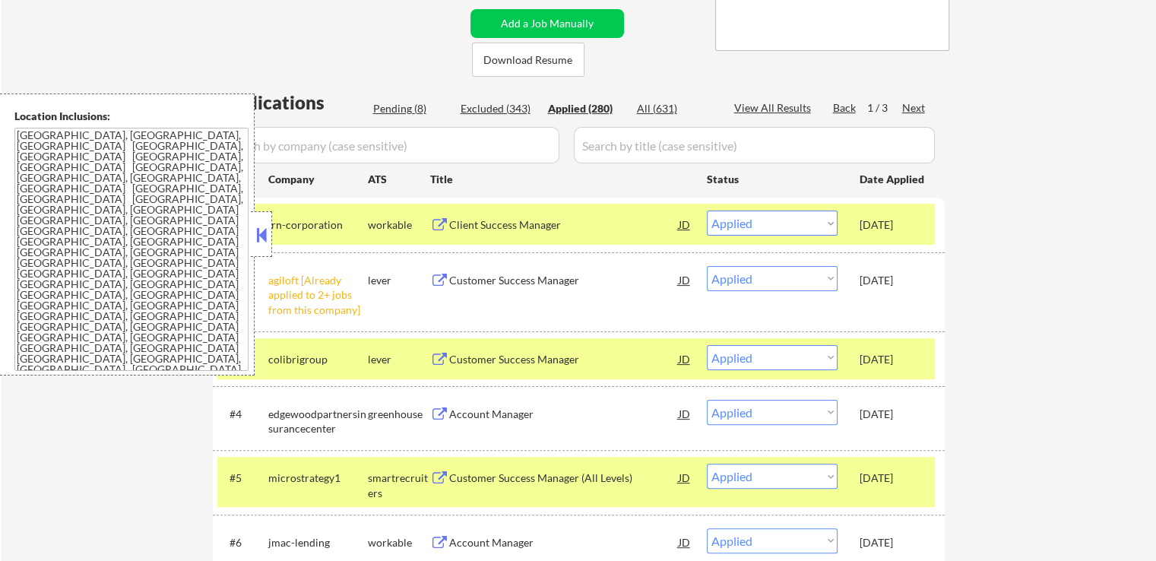
click at [401, 109] on div "Pending (8)" at bounding box center [411, 108] width 76 height 15
select select ""pending""
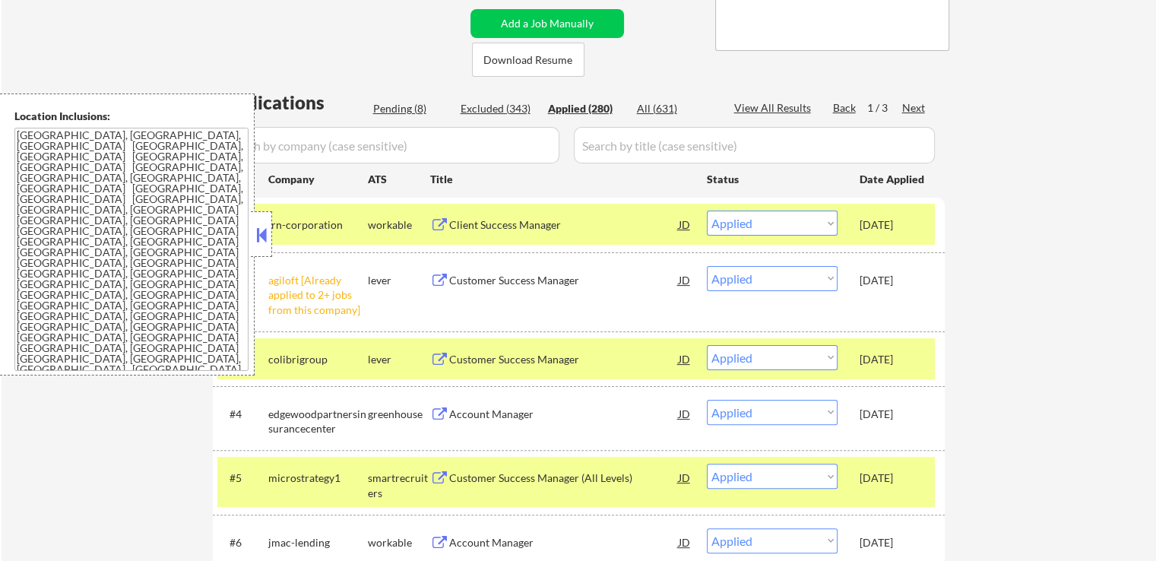
select select ""pending""
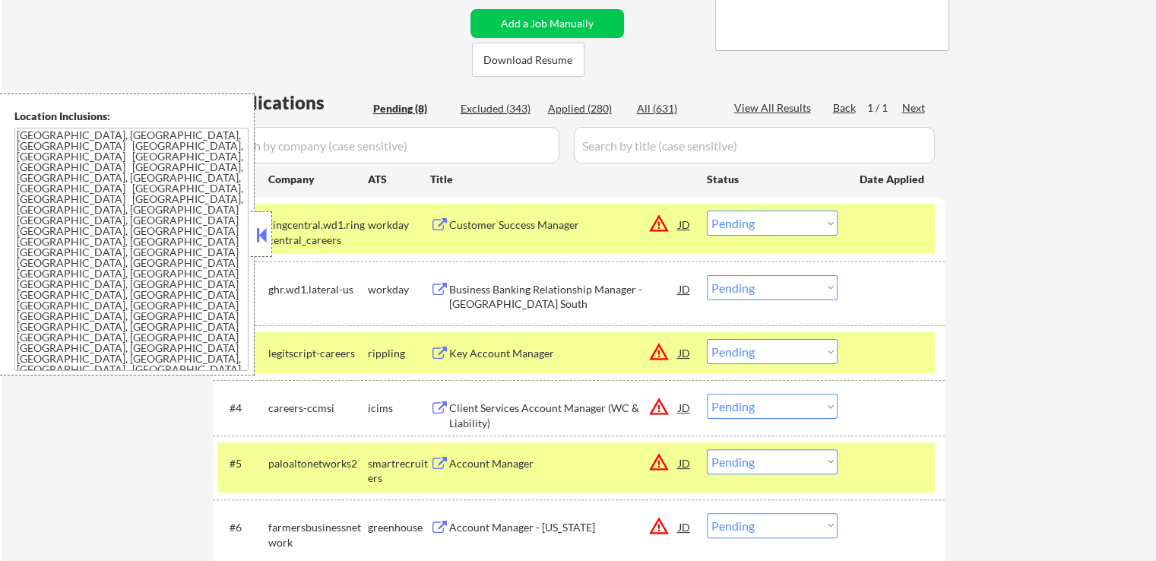
click at [439, 288] on button at bounding box center [439, 290] width 19 height 14
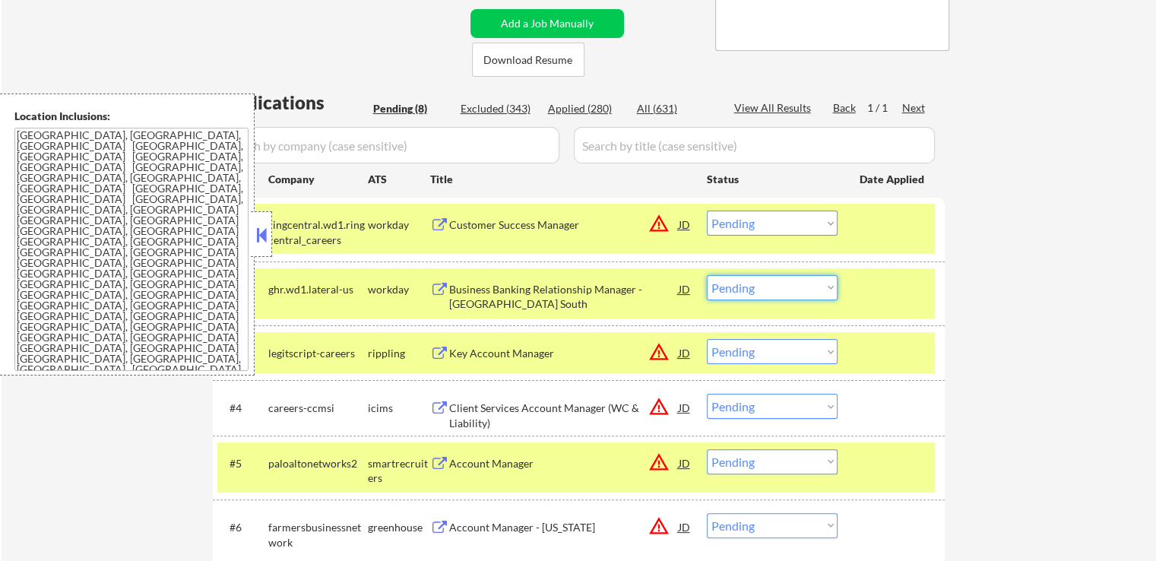
click at [765, 286] on select "Choose an option... Pending Applied Excluded (Questions) Excluded (Expired) Exc…" at bounding box center [772, 287] width 131 height 25
click at [707, 275] on select "Choose an option... Pending Applied Excluded (Questions) Excluded (Expired) Exc…" at bounding box center [772, 287] width 131 height 25
select select ""pending""
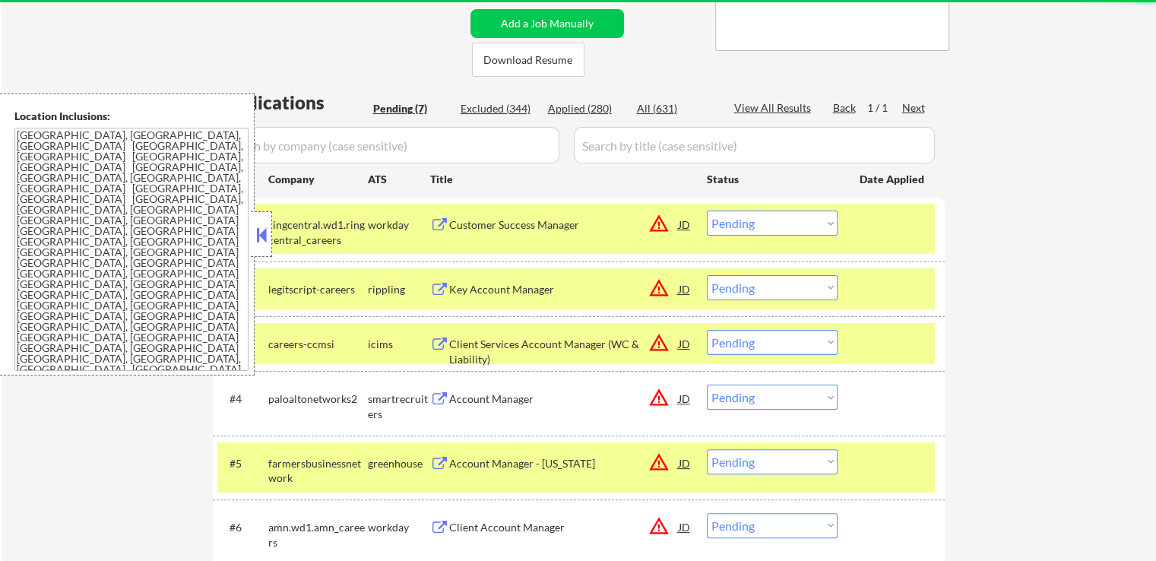
click at [682, 223] on div "JD" at bounding box center [684, 224] width 15 height 27
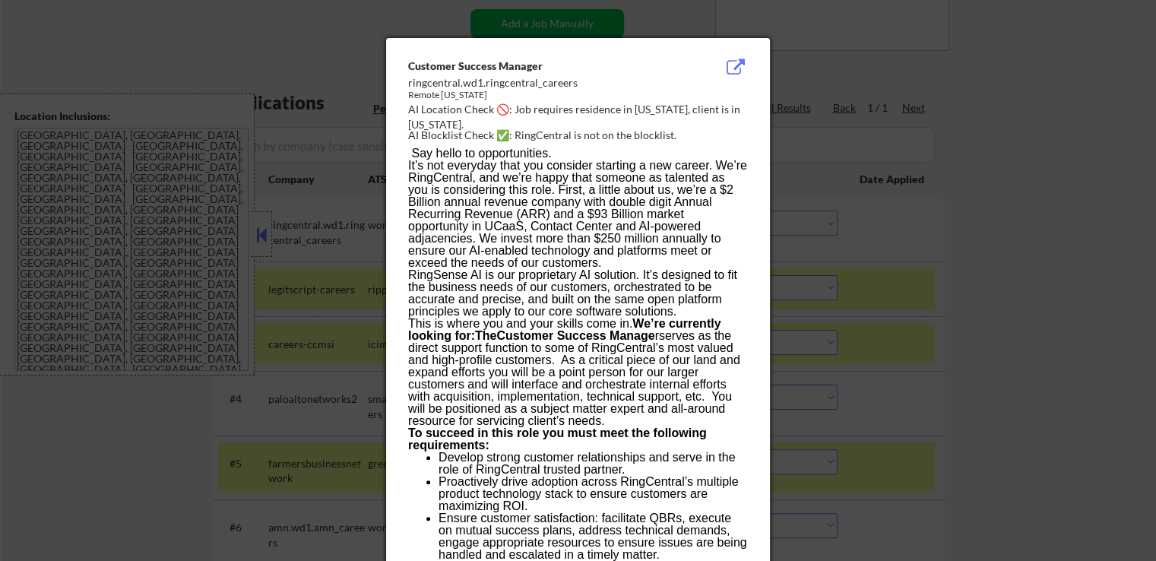
click at [940, 102] on div at bounding box center [578, 280] width 1156 height 561
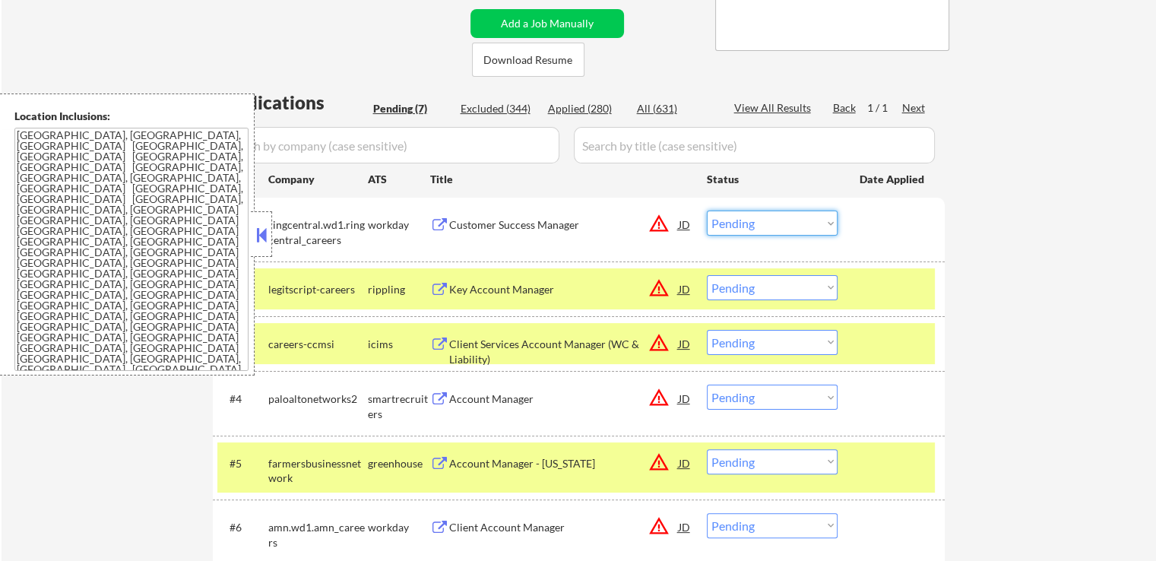
click at [809, 211] on select "Choose an option... Pending Applied Excluded (Questions) Excluded (Expired) Exc…" at bounding box center [772, 223] width 131 height 25
click at [707, 211] on select "Choose an option... Pending Applied Excluded (Questions) Excluded (Expired) Exc…" at bounding box center [772, 223] width 131 height 25
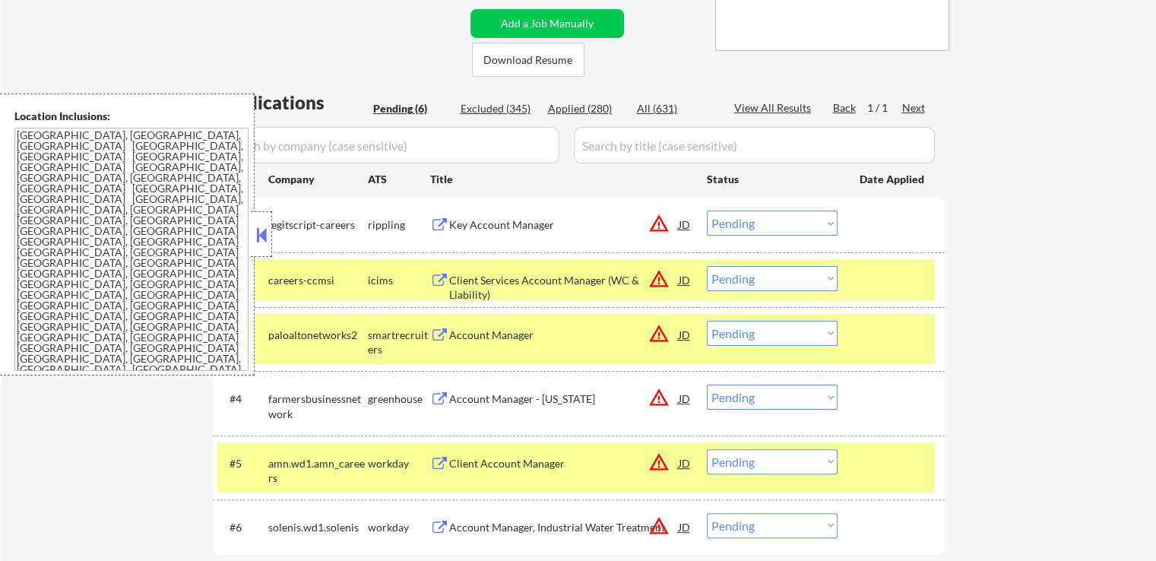
click at [687, 223] on div "JD" at bounding box center [684, 224] width 15 height 27
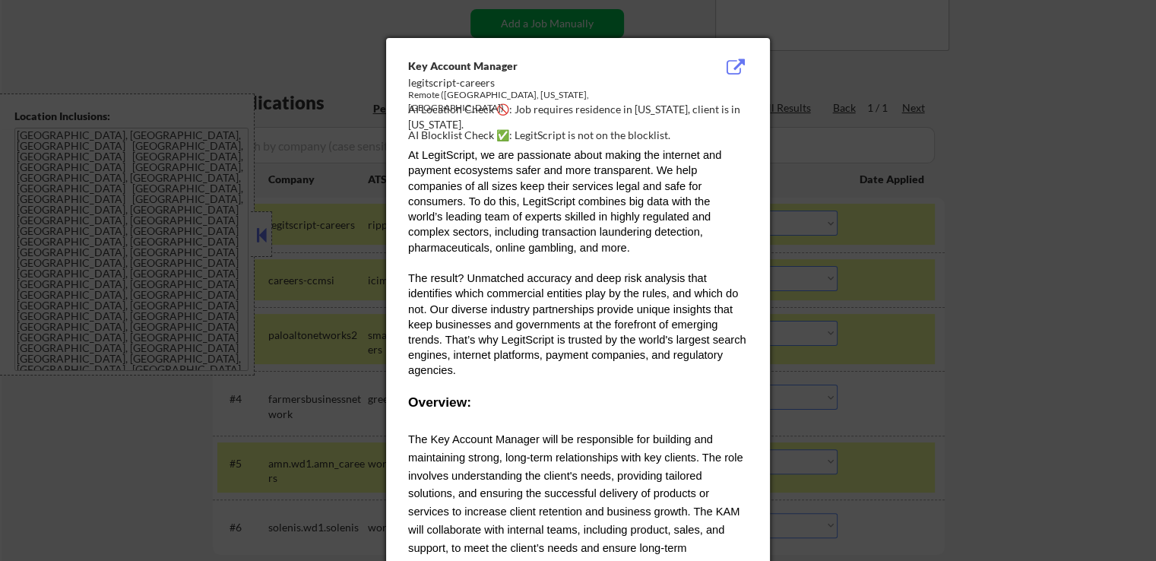
click at [650, 110] on div "AI Location Check 🚫: Job requires residence in [US_STATE], client is in [US_STA…" at bounding box center [581, 117] width 346 height 30
copy div "regon,"
click at [959, 163] on div at bounding box center [578, 280] width 1156 height 561
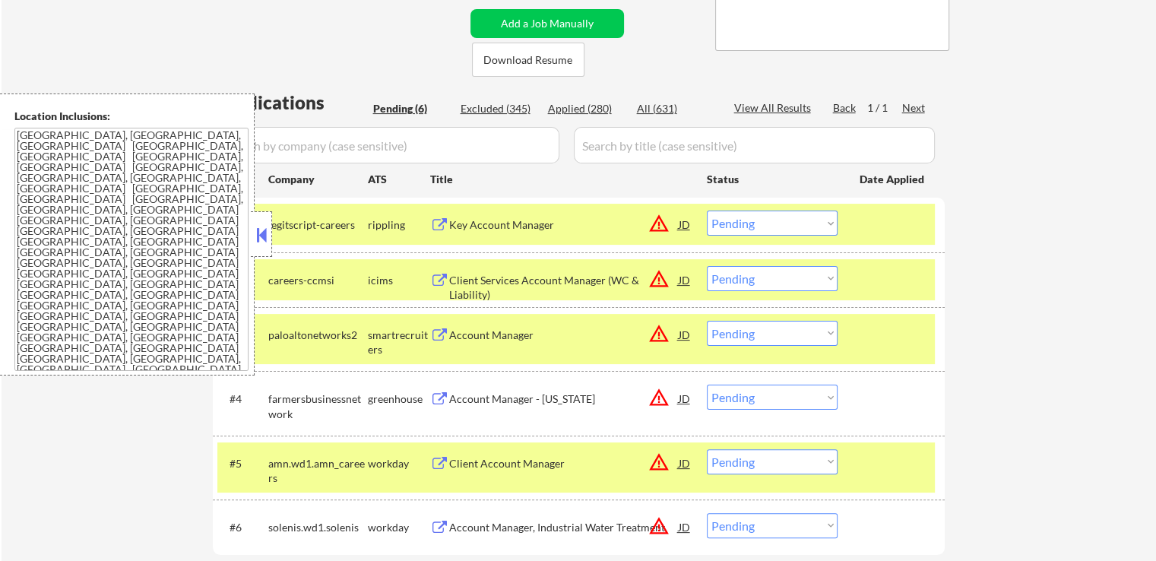
click at [793, 232] on select "Choose an option... Pending Applied Excluded (Questions) Excluded (Expired) Exc…" at bounding box center [772, 223] width 131 height 25
click at [707, 211] on select "Choose an option... Pending Applied Excluded (Questions) Excluded (Expired) Exc…" at bounding box center [772, 223] width 131 height 25
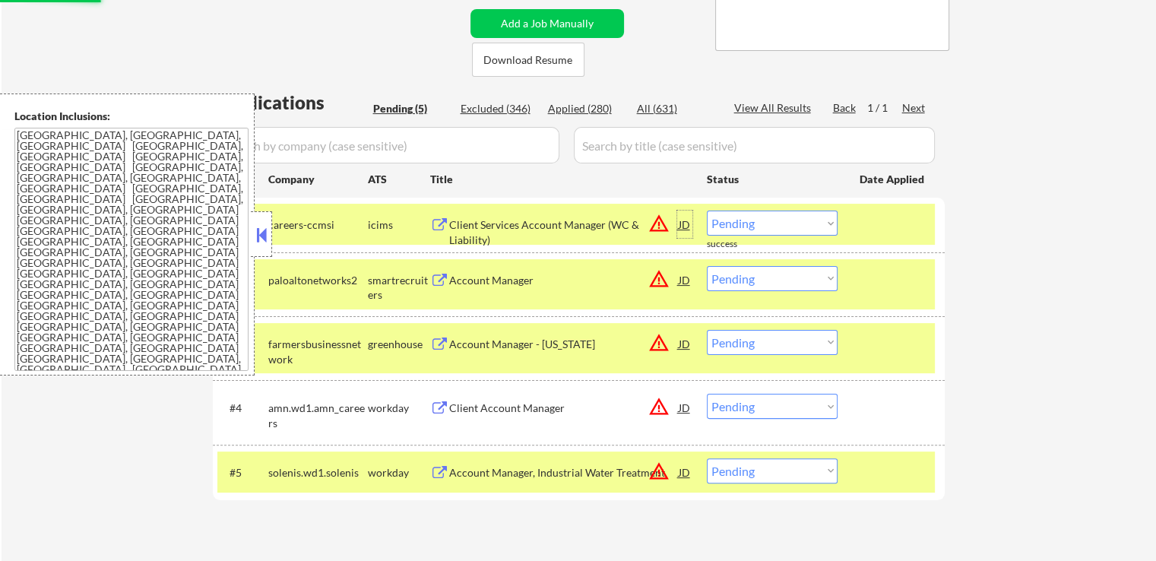
click at [685, 226] on div "JD" at bounding box center [684, 224] width 15 height 27
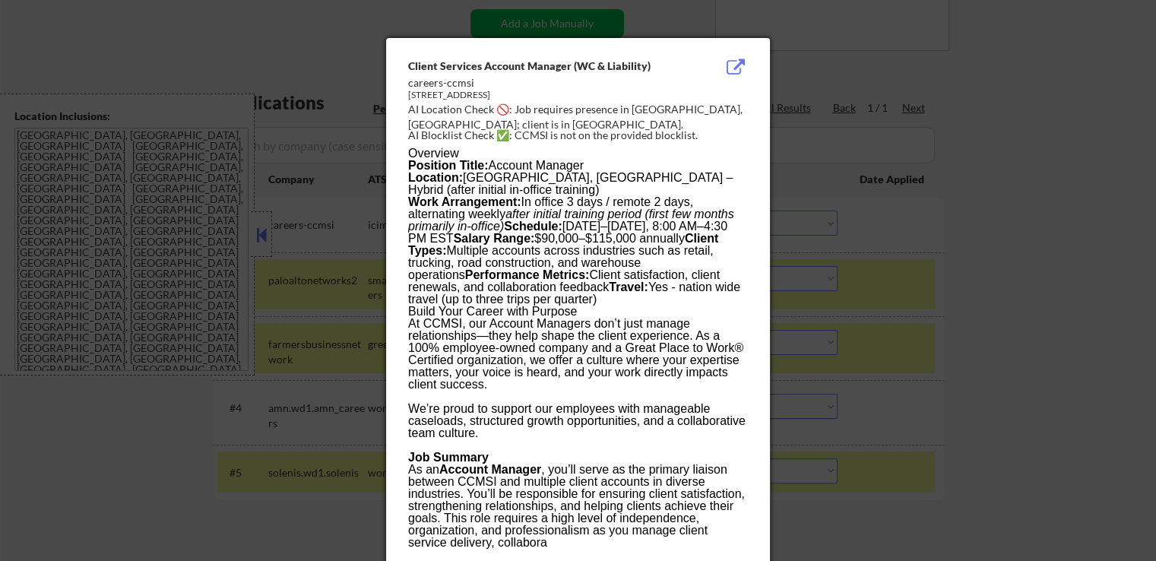
click at [660, 106] on div "AI Location Check 🚫: Job requires presence in [GEOGRAPHIC_DATA], [GEOGRAPHIC_DA…" at bounding box center [581, 117] width 346 height 30
copy div "aitland,"
click at [903, 138] on div at bounding box center [578, 280] width 1156 height 561
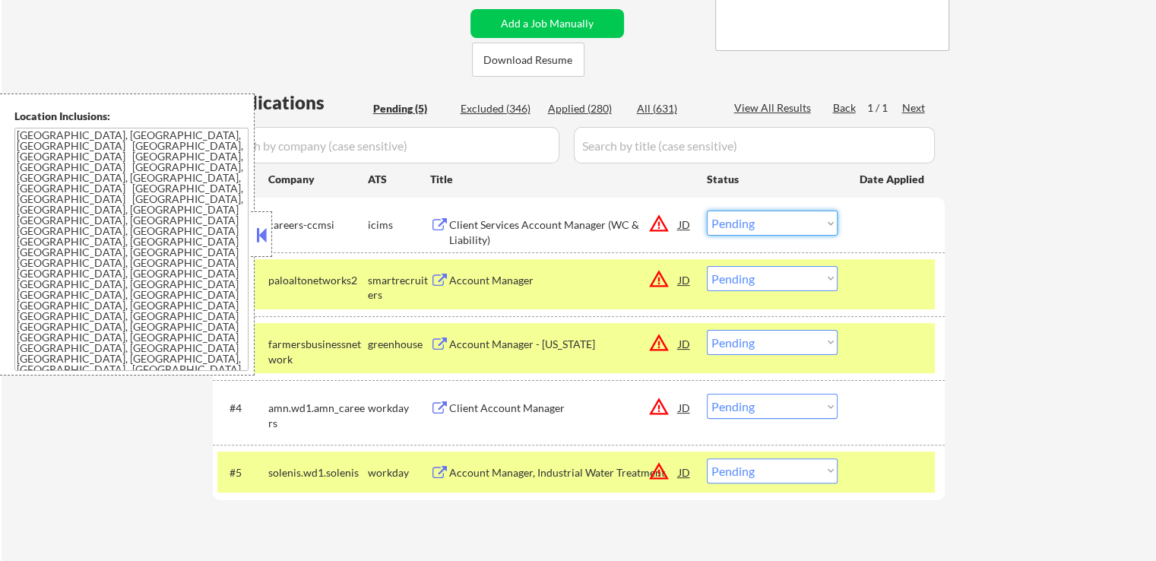
click at [803, 222] on select "Choose an option... Pending Applied Excluded (Questions) Excluded (Expired) Exc…" at bounding box center [772, 223] width 131 height 25
click at [707, 211] on select "Choose an option... Pending Applied Excluded (Questions) Excluded (Expired) Exc…" at bounding box center [772, 223] width 131 height 25
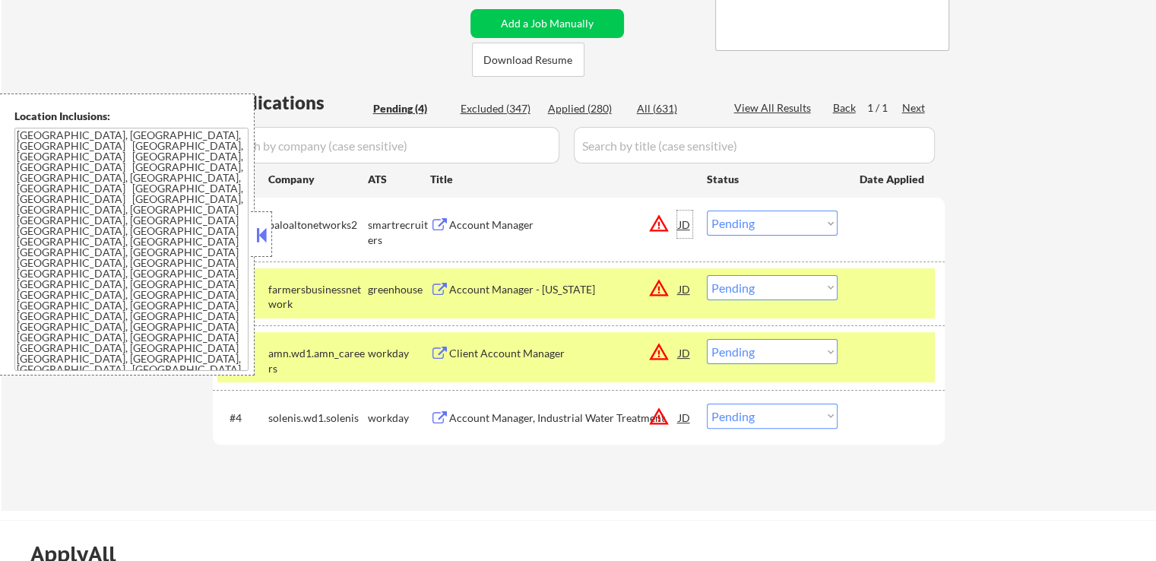
click at [684, 226] on div "JD" at bounding box center [684, 224] width 15 height 27
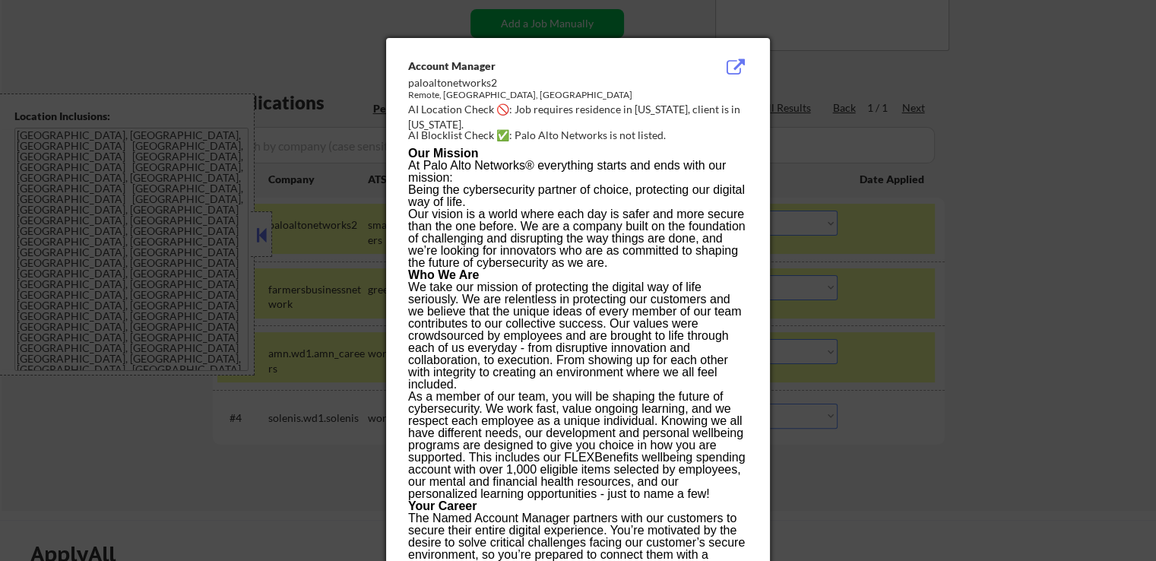
click at [645, 111] on div "AI Location Check 🚫: Job requires residence in [US_STATE], client is in [US_STA…" at bounding box center [581, 117] width 346 height 30
copy div "daho,"
click at [851, 135] on div at bounding box center [578, 280] width 1156 height 561
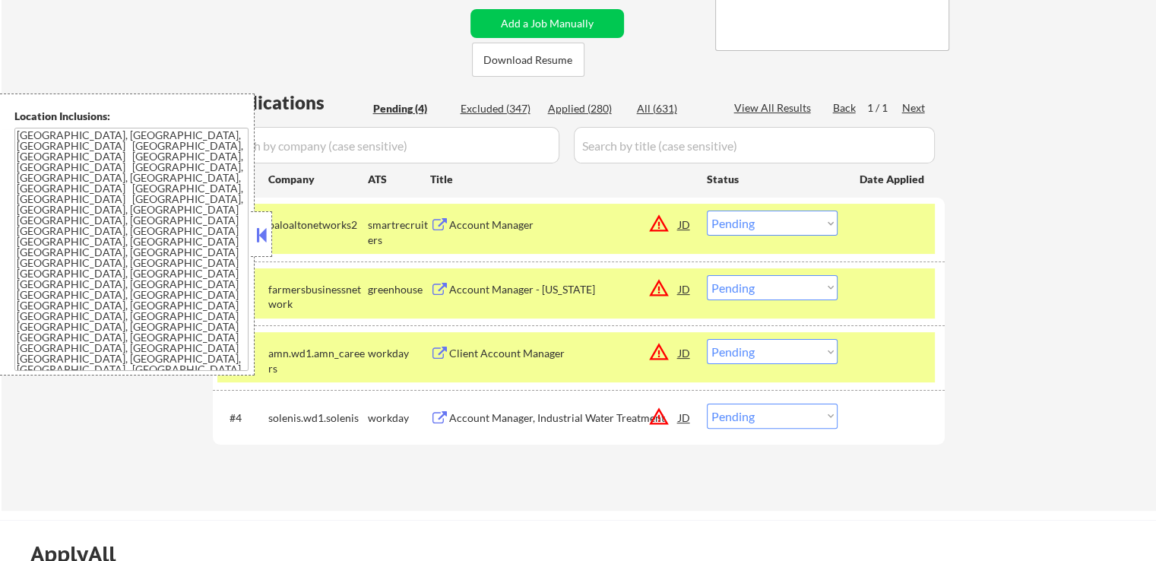
click at [765, 229] on select "Choose an option... Pending Applied Excluded (Questions) Excluded (Expired) Exc…" at bounding box center [772, 223] width 131 height 25
click at [707, 211] on select "Choose an option... Pending Applied Excluded (Questions) Excluded (Expired) Exc…" at bounding box center [772, 223] width 131 height 25
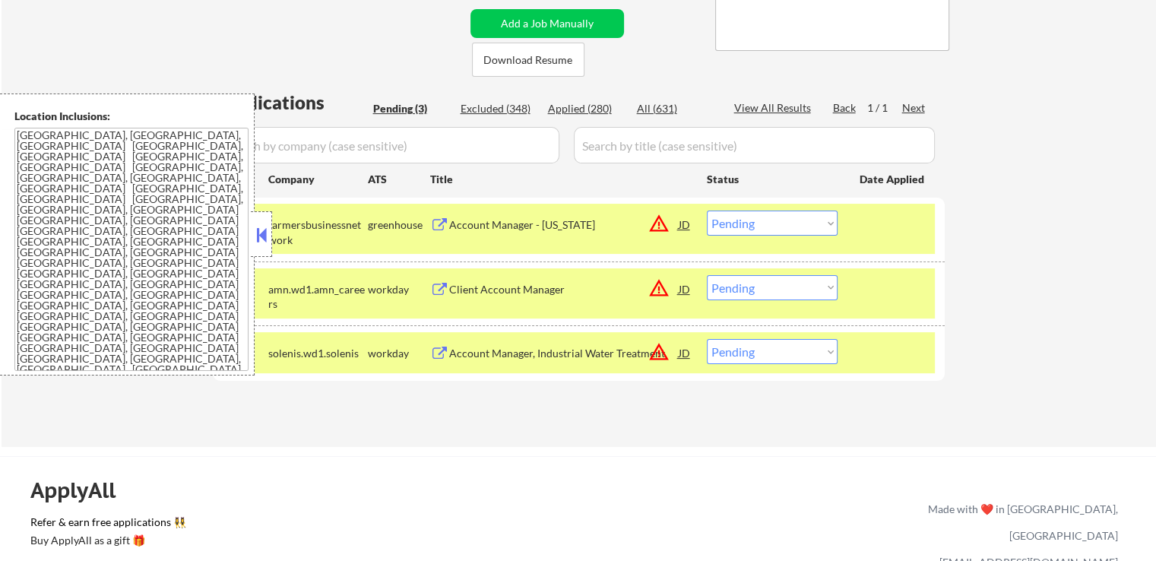
click at [689, 226] on div "JD" at bounding box center [684, 224] width 15 height 27
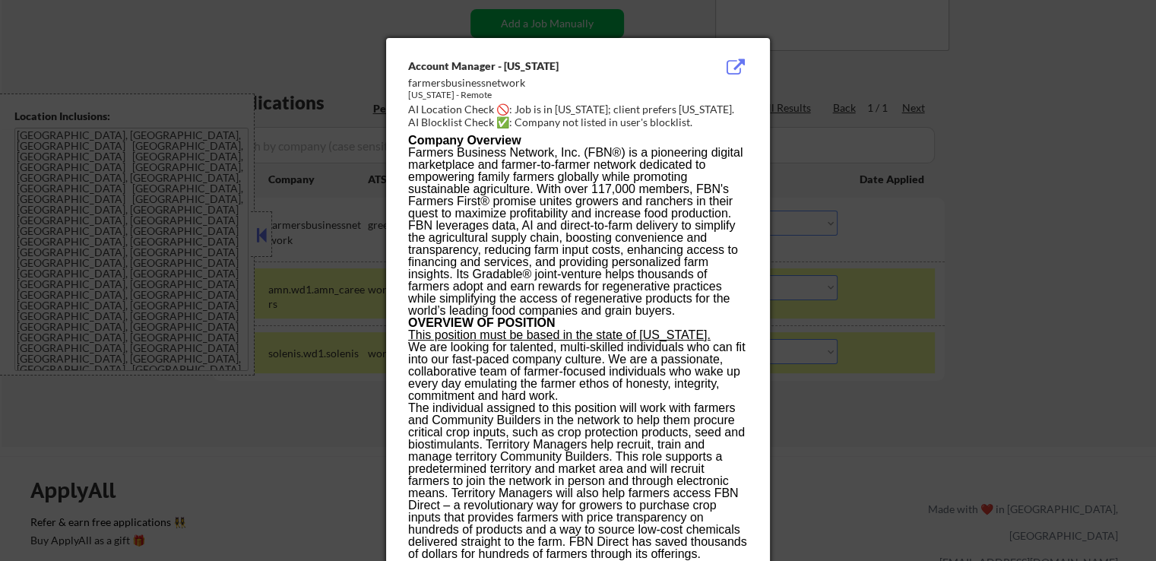
click at [564, 112] on div "AI Location Check 🚫: Job is in [US_STATE]; client prefers [US_STATE]." at bounding box center [581, 109] width 346 height 15
click at [853, 146] on div at bounding box center [578, 280] width 1156 height 561
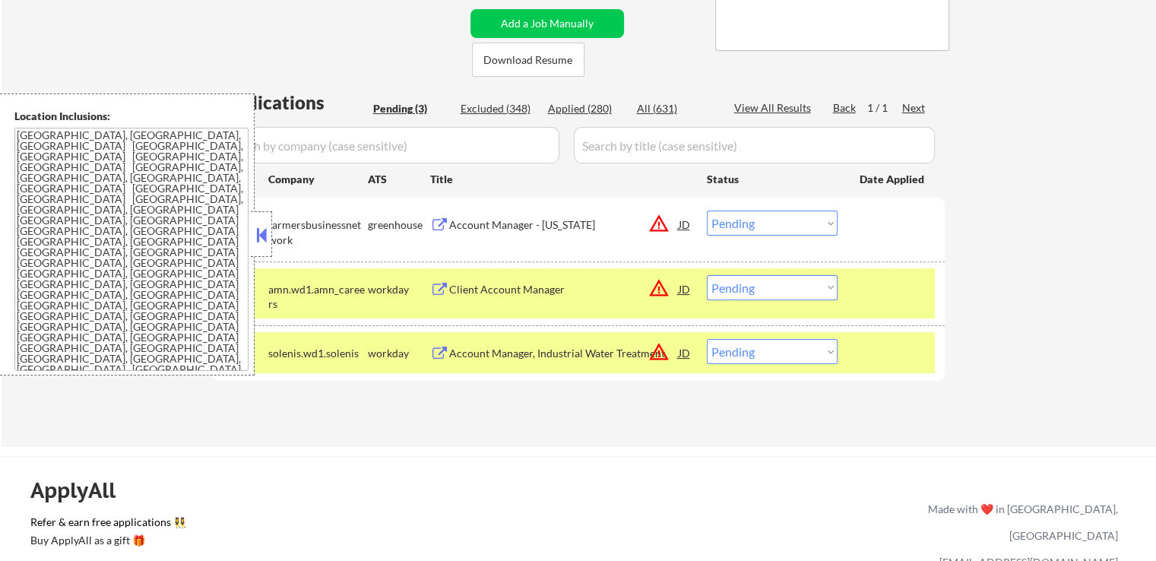
click at [683, 225] on div "JD" at bounding box center [684, 224] width 15 height 27
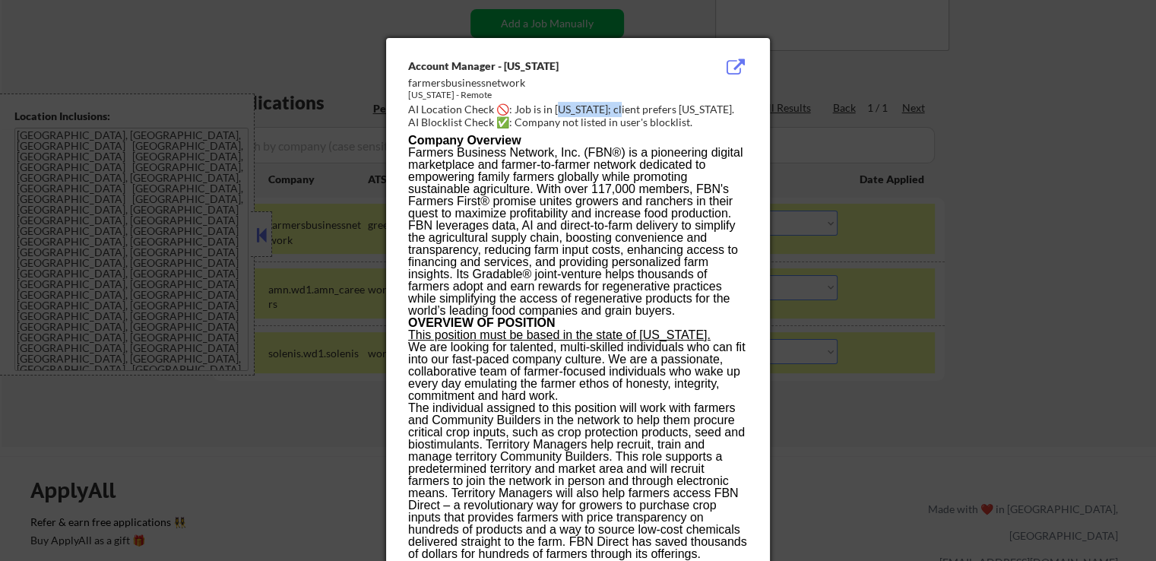
drag, startPoint x: 611, startPoint y: 110, endPoint x: 627, endPoint y: 110, distance: 16.0
click at [617, 110] on div "AI Location Check 🚫: Job is in [US_STATE]; client prefers [US_STATE]." at bounding box center [581, 109] width 346 height 15
click at [635, 110] on div "AI Location Check 🚫: Job is in [US_STATE]; client prefers [US_STATE]." at bounding box center [581, 109] width 346 height 15
drag, startPoint x: 665, startPoint y: 108, endPoint x: 701, endPoint y: 107, distance: 35.7
click at [701, 107] on div "AI Location Check 🚫: Job is in [US_STATE]; client prefers [US_STATE]." at bounding box center [581, 109] width 346 height 15
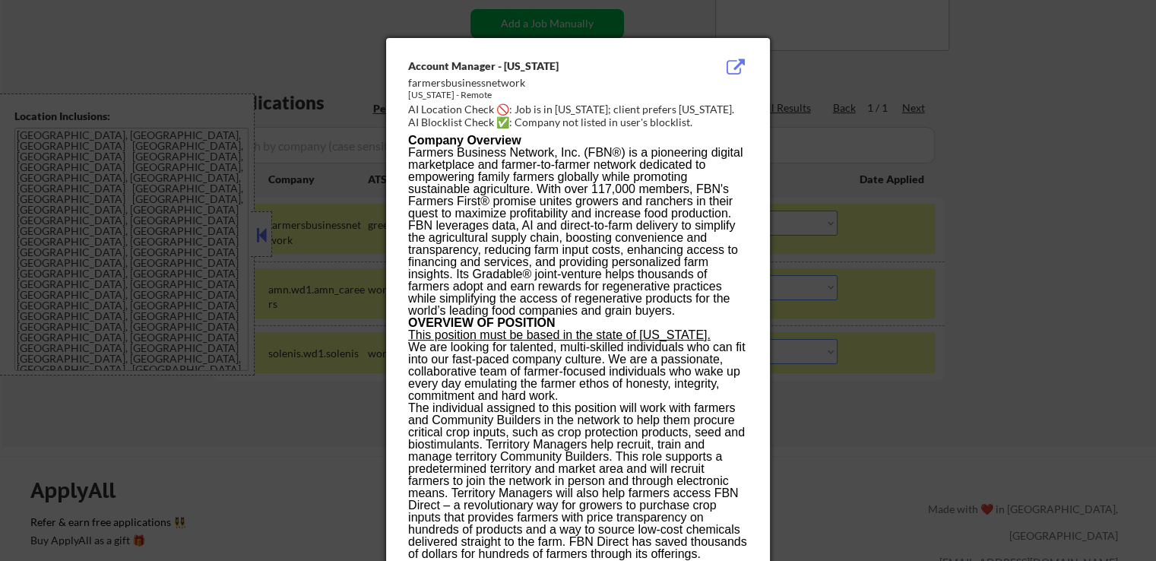
click at [603, 112] on div "AI Location Check 🚫: Job is in [US_STATE]; client prefers [US_STATE]." at bounding box center [581, 109] width 346 height 15
click at [572, 109] on div "AI Location Check 🚫: Job is in [US_STATE]; client prefers [US_STATE]." at bounding box center [581, 109] width 346 height 15
click at [857, 145] on div at bounding box center [578, 280] width 1156 height 561
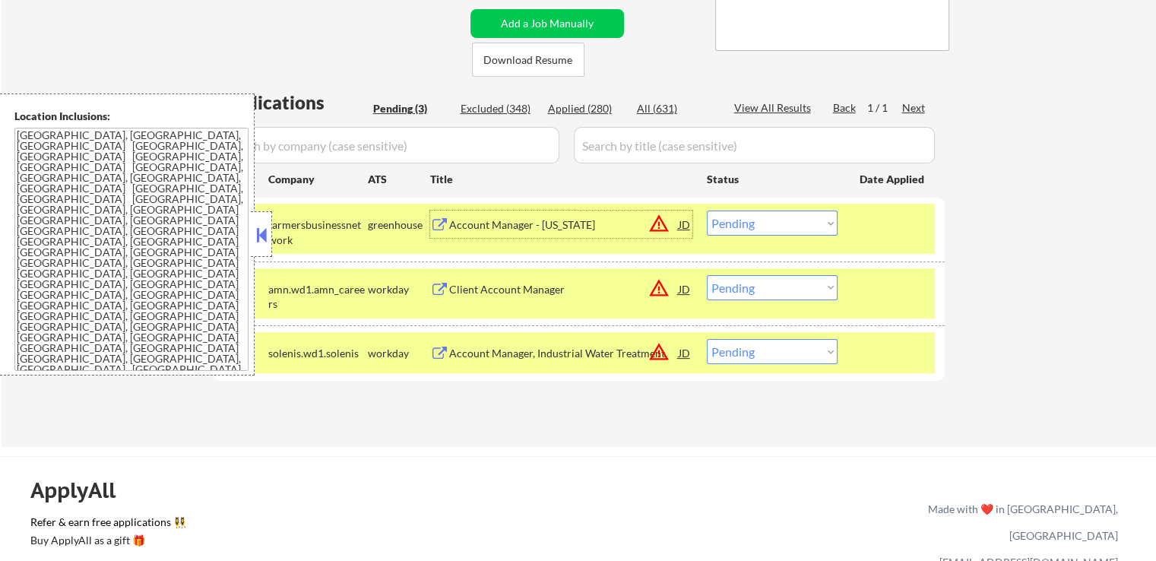
click at [445, 217] on div "Account Manager - [US_STATE] JD warning_amber" at bounding box center [561, 224] width 262 height 27
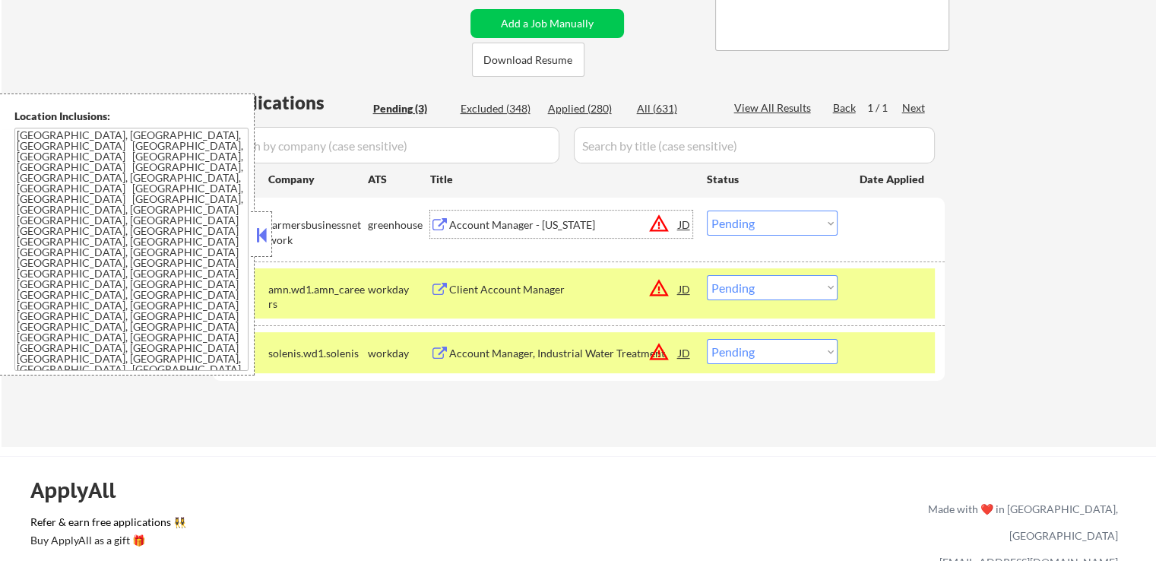
click at [804, 226] on select "Choose an option... Pending Applied Excluded (Questions) Excluded (Expired) Exc…" at bounding box center [772, 223] width 131 height 25
click at [707, 211] on select "Choose an option... Pending Applied Excluded (Questions) Excluded (Expired) Exc…" at bounding box center [772, 223] width 131 height 25
select select ""pending""
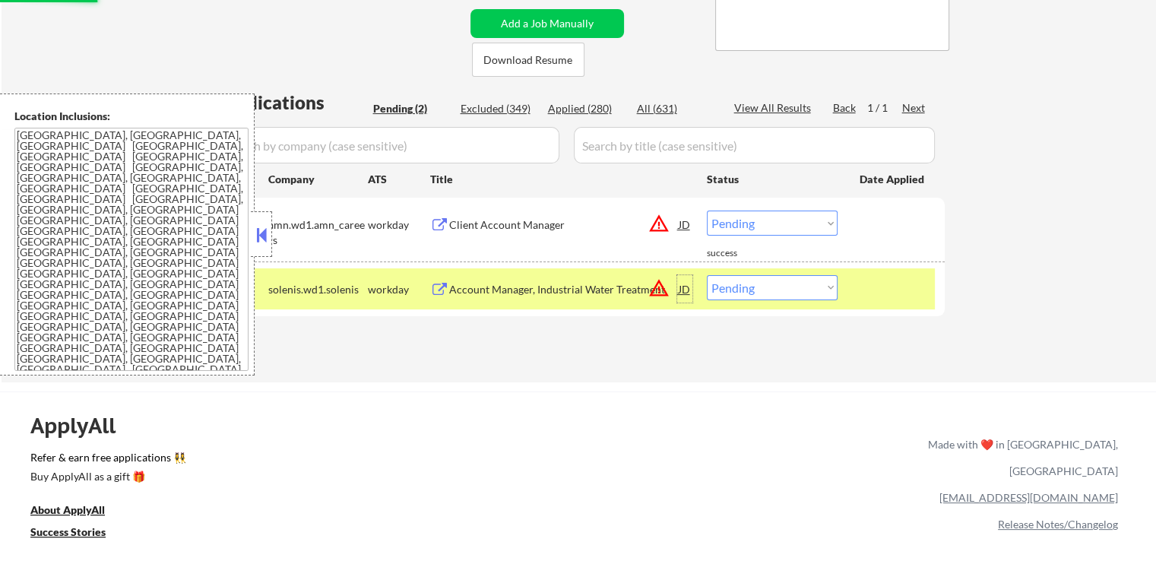
click at [687, 290] on div "JD" at bounding box center [684, 288] width 15 height 27
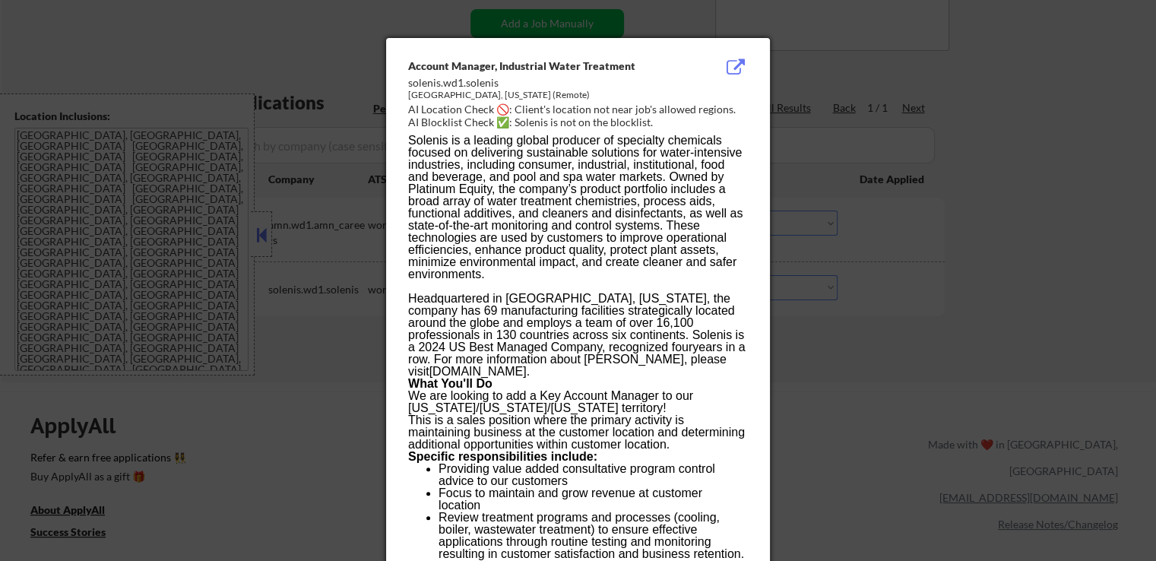
click at [866, 211] on div at bounding box center [578, 280] width 1156 height 561
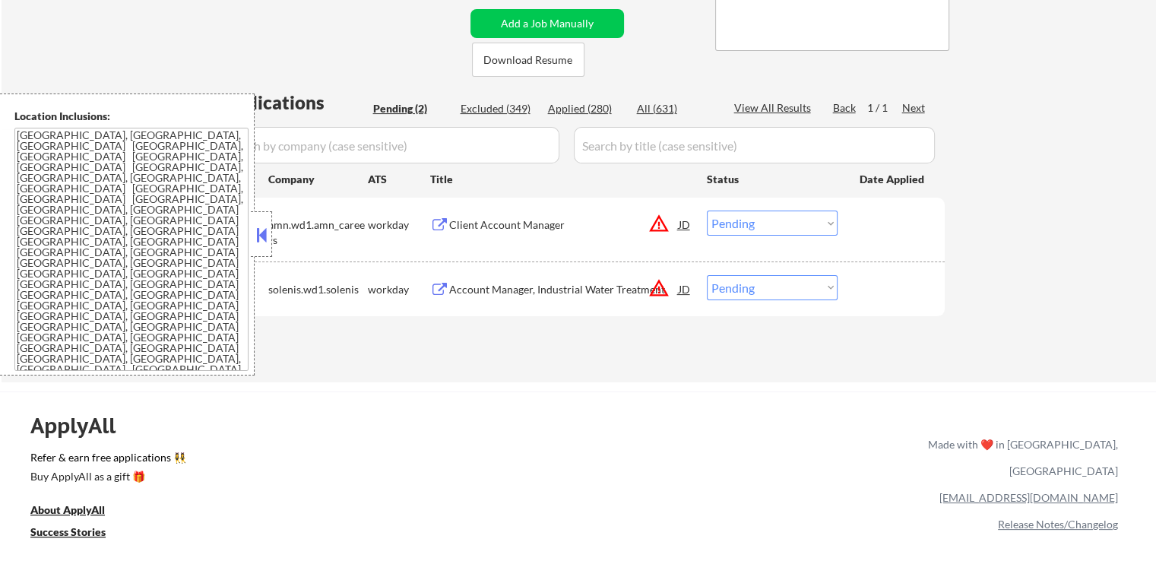
click at [727, 287] on select "Choose an option... Pending Applied Excluded (Questions) Excluded (Expired) Exc…" at bounding box center [772, 287] width 131 height 25
select select ""excluded__location_""
click at [707, 275] on select "Choose an option... Pending Applied Excluded (Questions) Excluded (Expired) Exc…" at bounding box center [772, 287] width 131 height 25
click at [677, 222] on div "JD" at bounding box center [684, 224] width 15 height 27
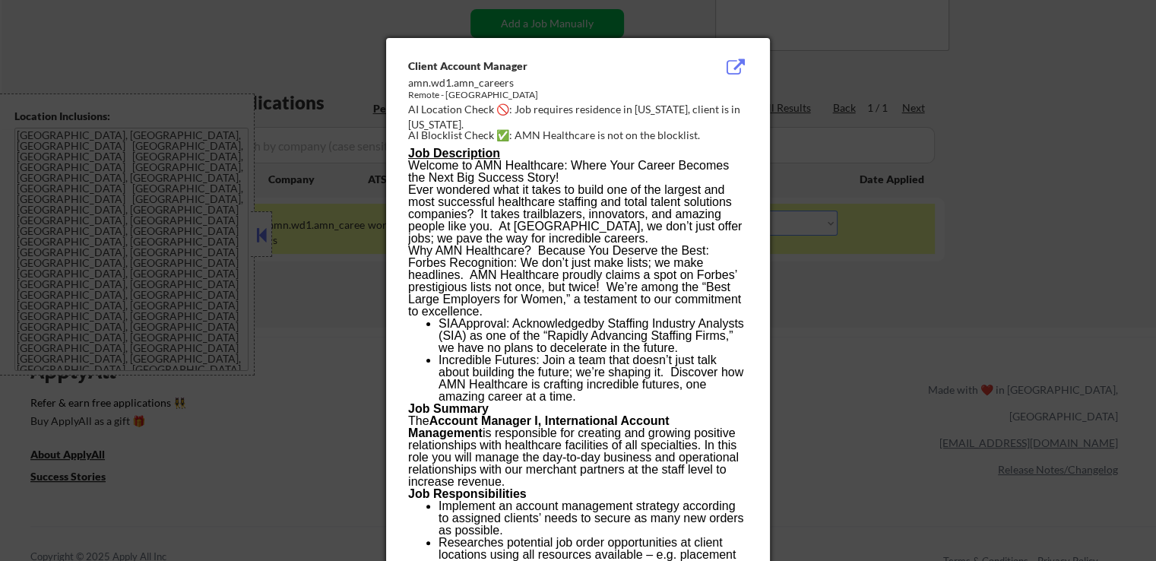
click at [860, 144] on div at bounding box center [578, 280] width 1156 height 561
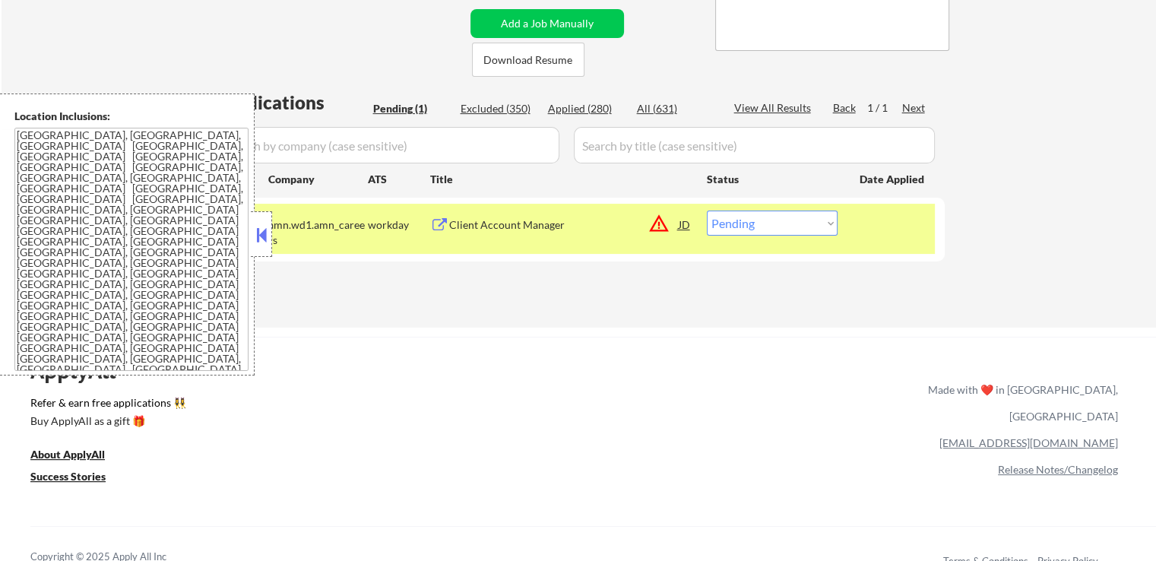
click at [752, 221] on select "Choose an option... Pending Applied Excluded (Questions) Excluded (Expired) Exc…" at bounding box center [772, 223] width 131 height 25
click at [707, 211] on select "Choose an option... Pending Applied Excluded (Questions) Excluded (Expired) Exc…" at bounding box center [772, 223] width 131 height 25
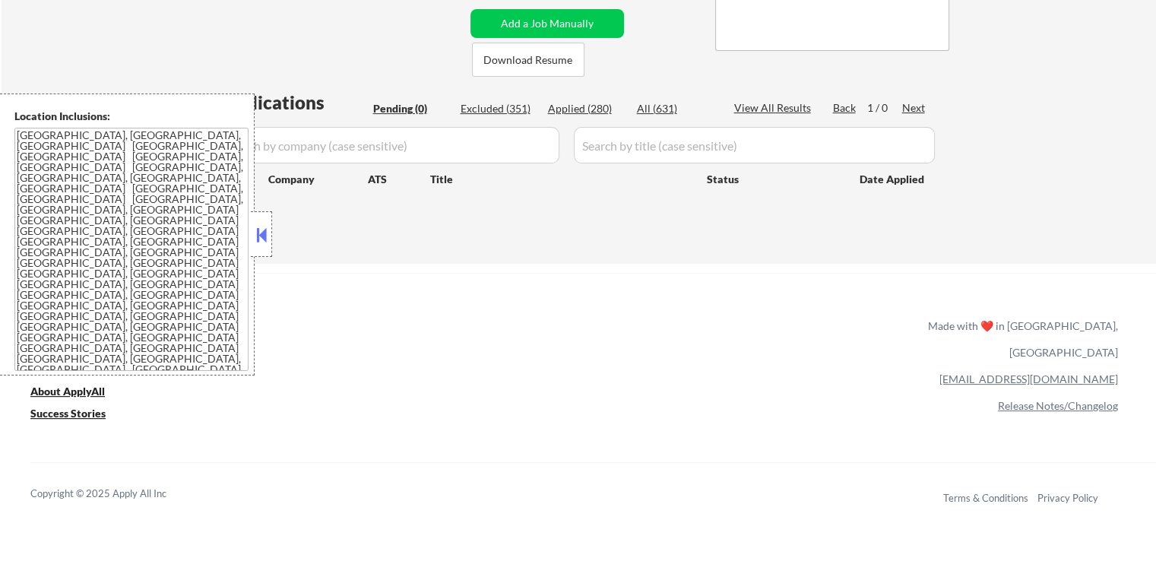
click at [583, 104] on div "Applied (280)" at bounding box center [586, 108] width 76 height 15
select select ""applied""
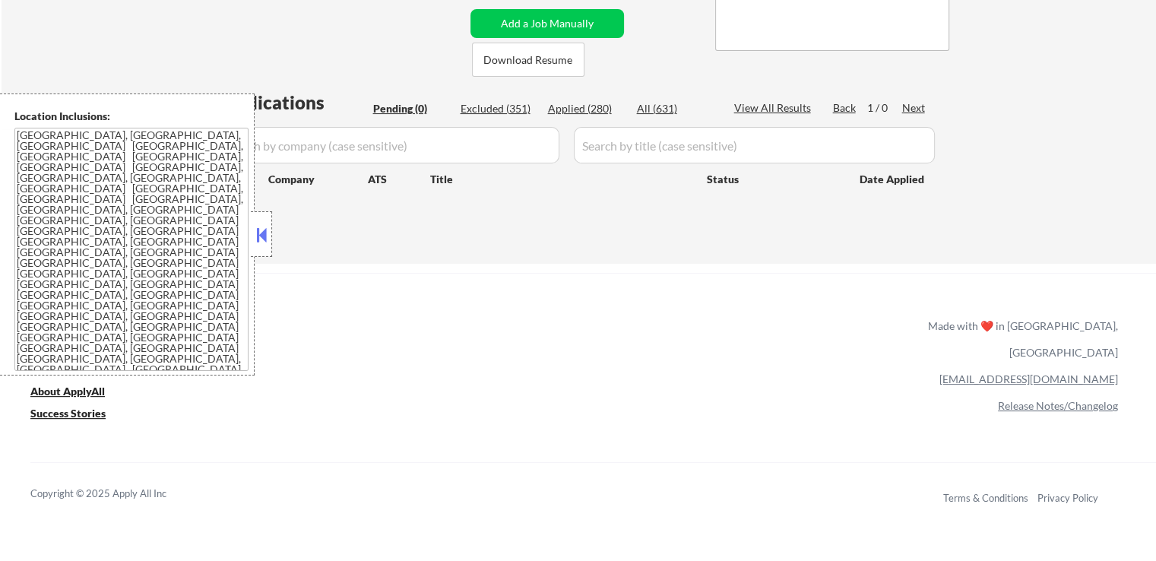
select select ""applied""
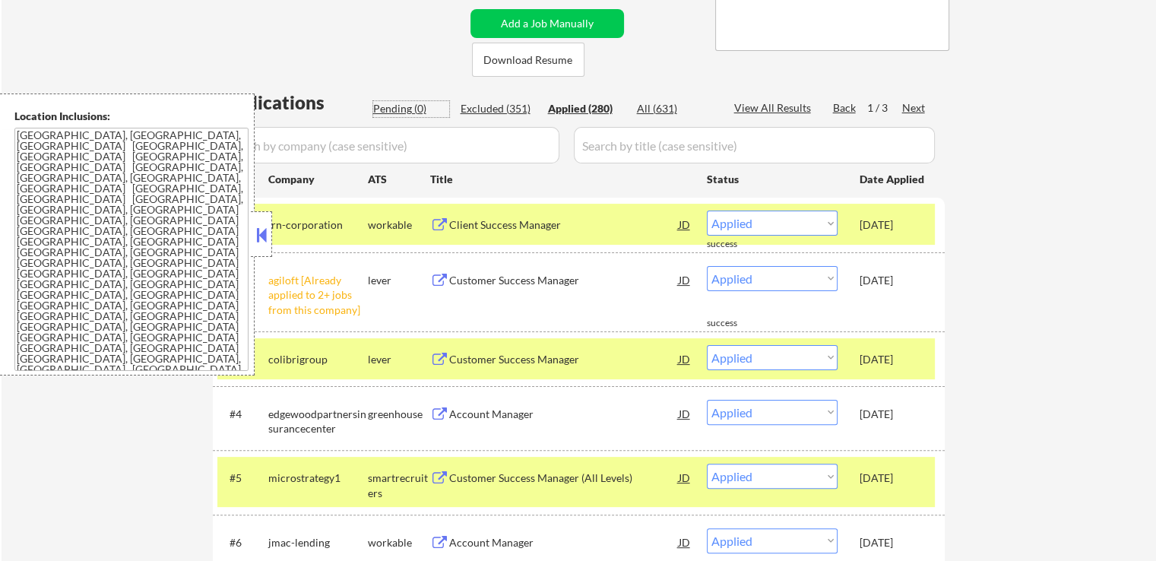
click at [399, 107] on div "Pending (0)" at bounding box center [411, 108] width 76 height 15
